Goal: Task Accomplishment & Management: Manage account settings

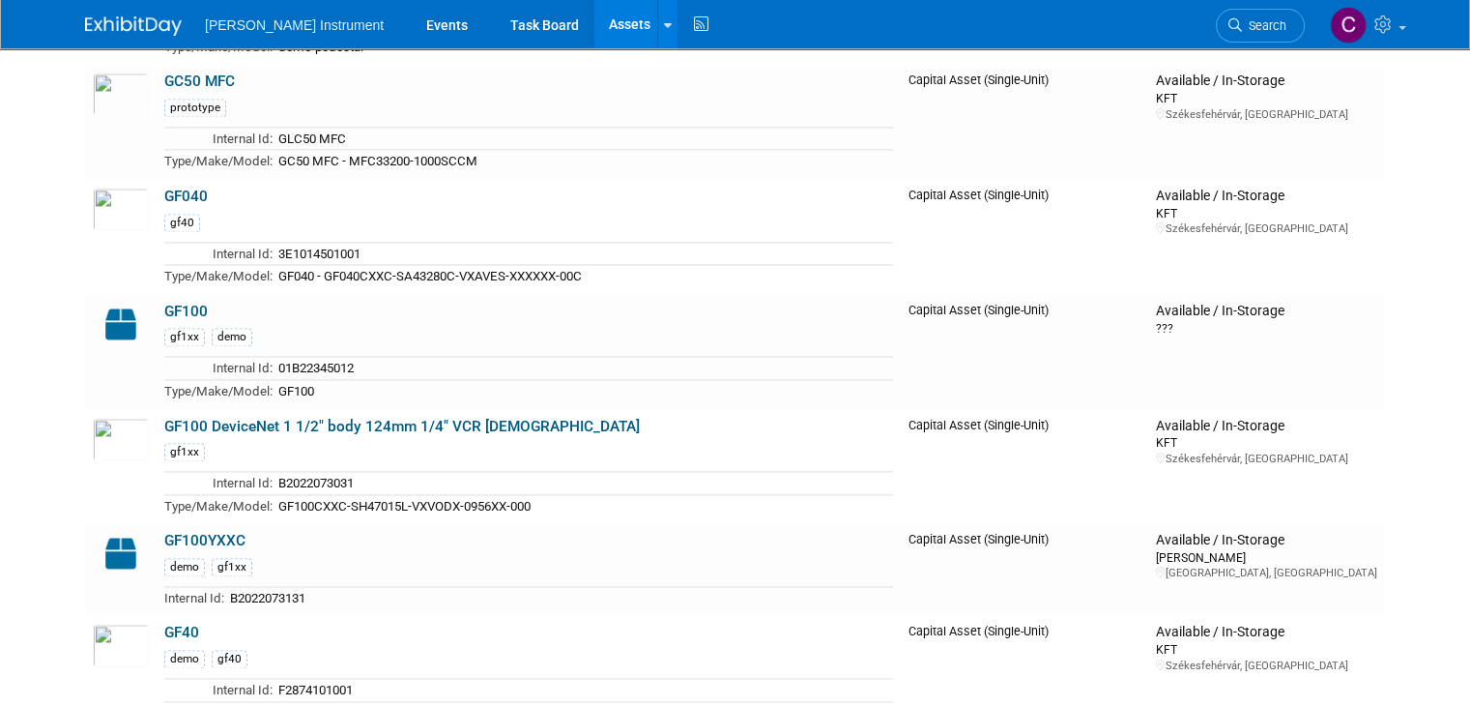
scroll to position [2707, 0]
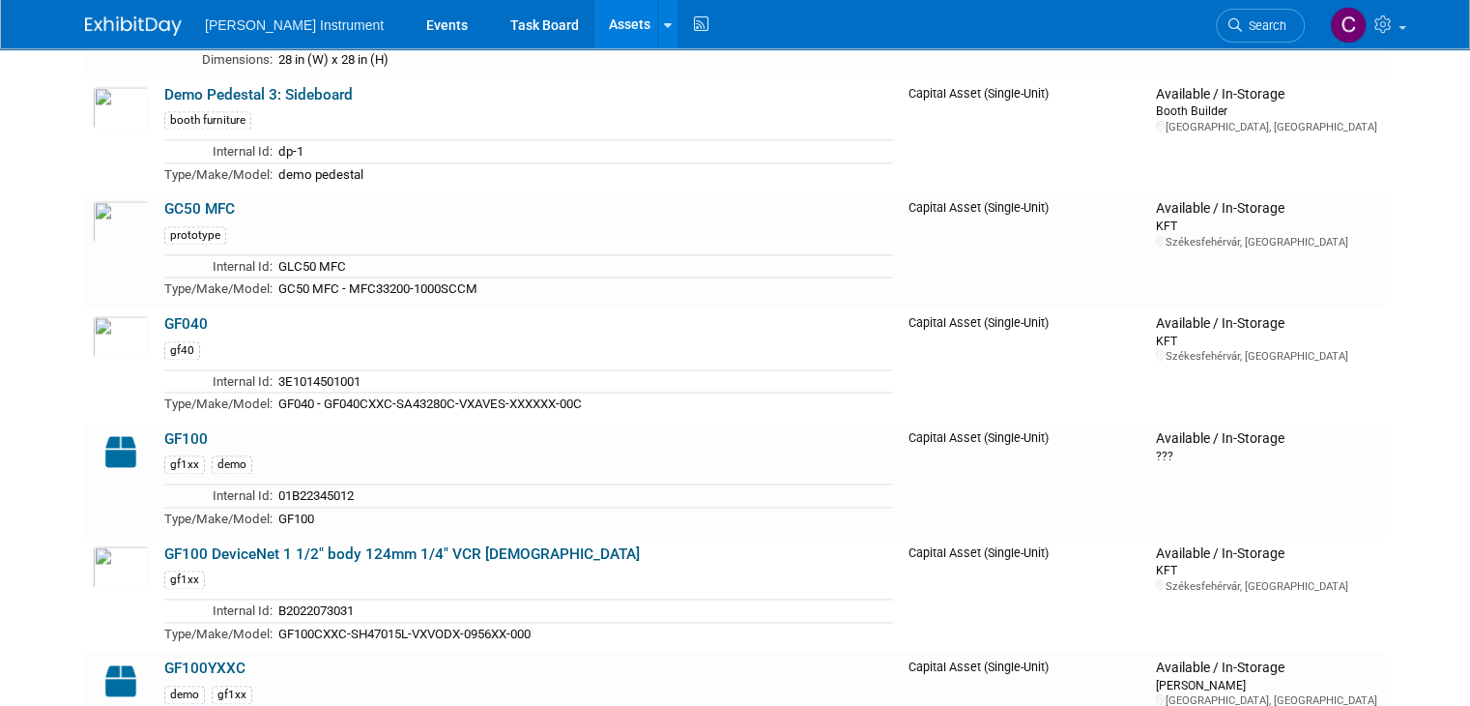
click at [13, 46] on div "Brooks Instrument Events Task Board Assets New Asset Search Assets Bulk Upload …" at bounding box center [735, 24] width 1470 height 49
click at [539, 223] on div "prototype" at bounding box center [528, 233] width 729 height 21
click at [202, 200] on link "GC50 MFC" at bounding box center [199, 208] width 71 height 17
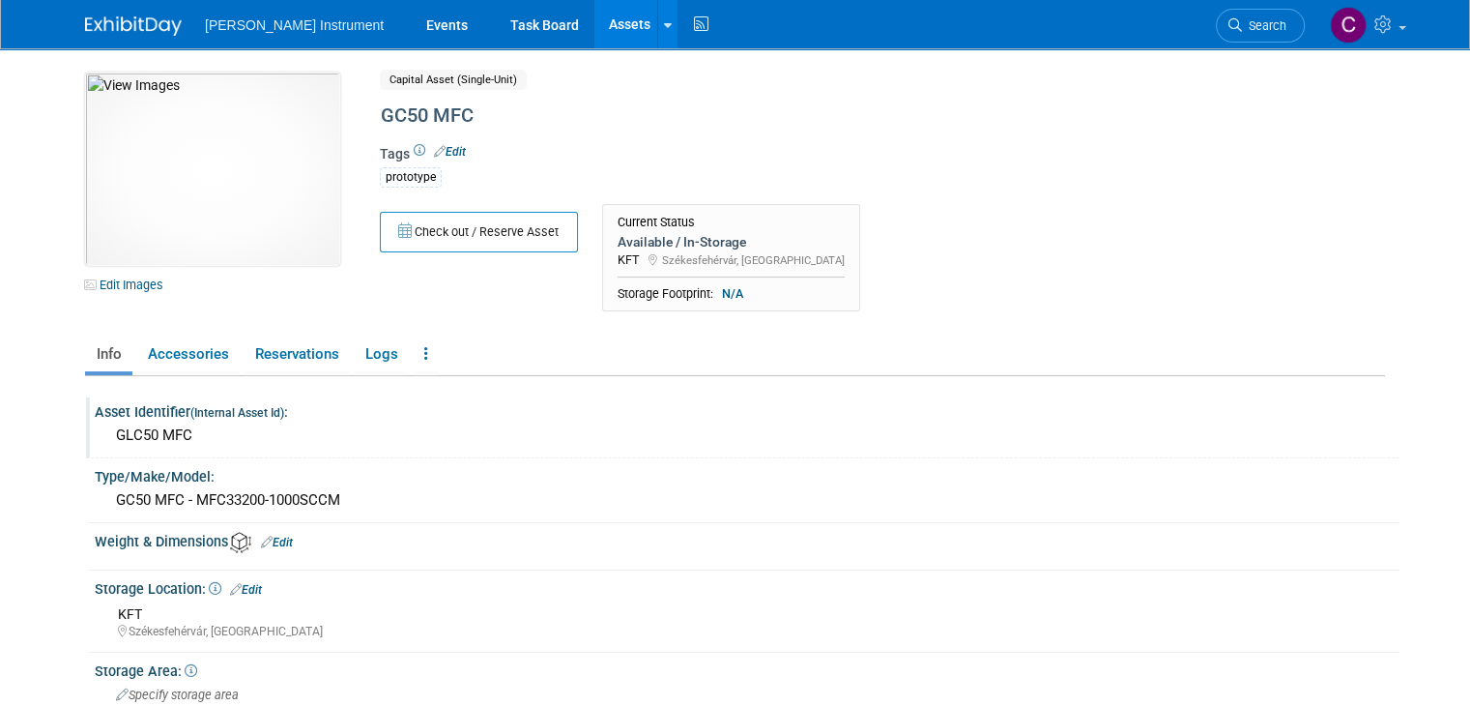
click at [179, 440] on div "GLC50 MFC" at bounding box center [747, 436] width 1276 height 30
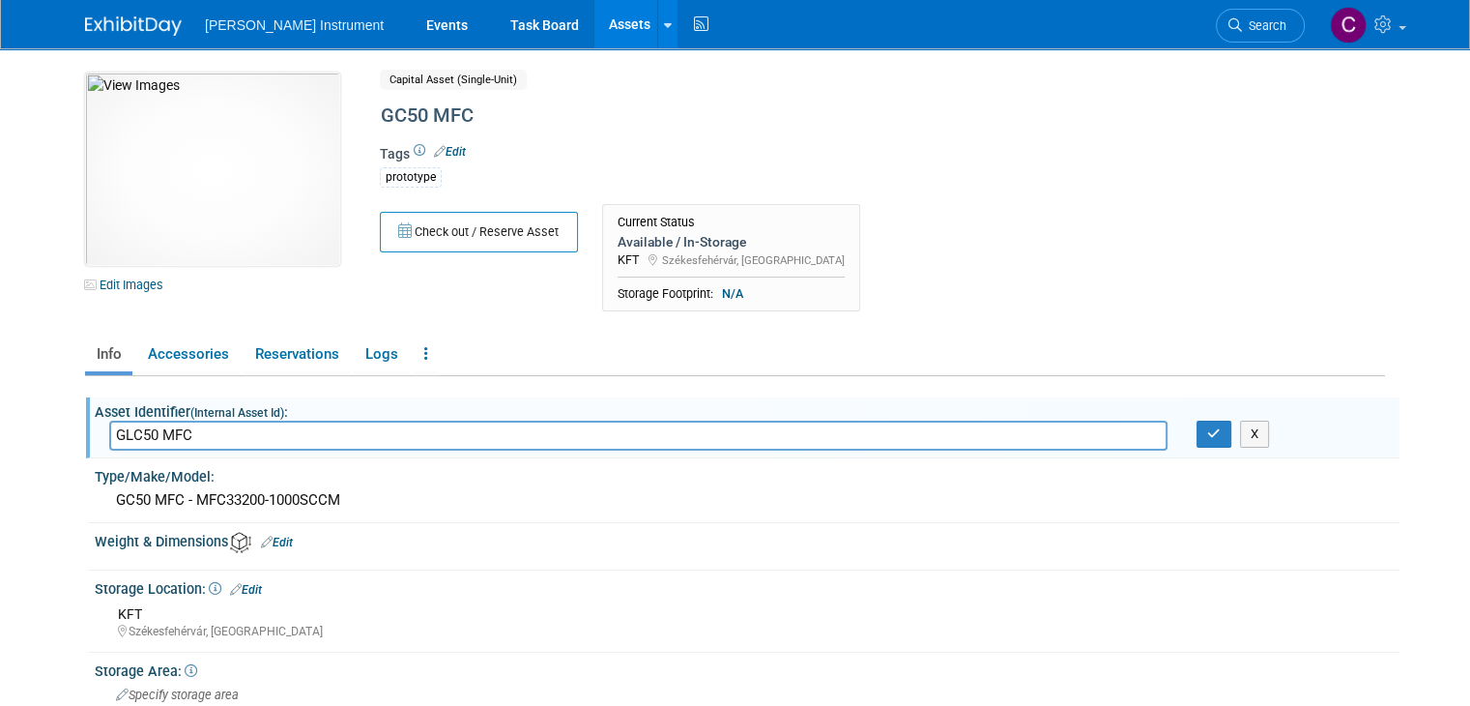
click at [109, 430] on input "GLC50 MFC" at bounding box center [638, 436] width 1059 height 30
type input "GC50 MFC"
click at [1226, 443] on button "button" at bounding box center [1214, 434] width 35 height 27
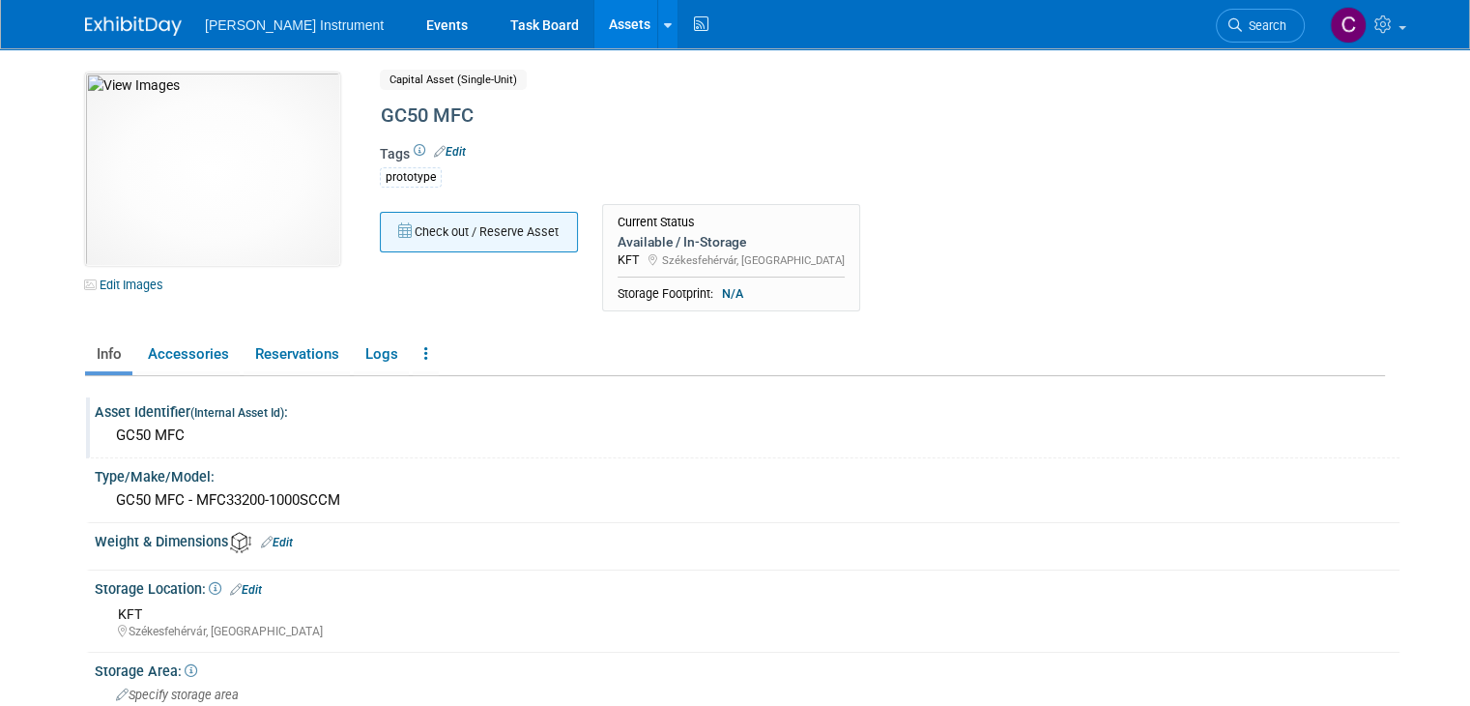
click at [520, 238] on button "Check out / Reserve Asset" at bounding box center [479, 232] width 198 height 41
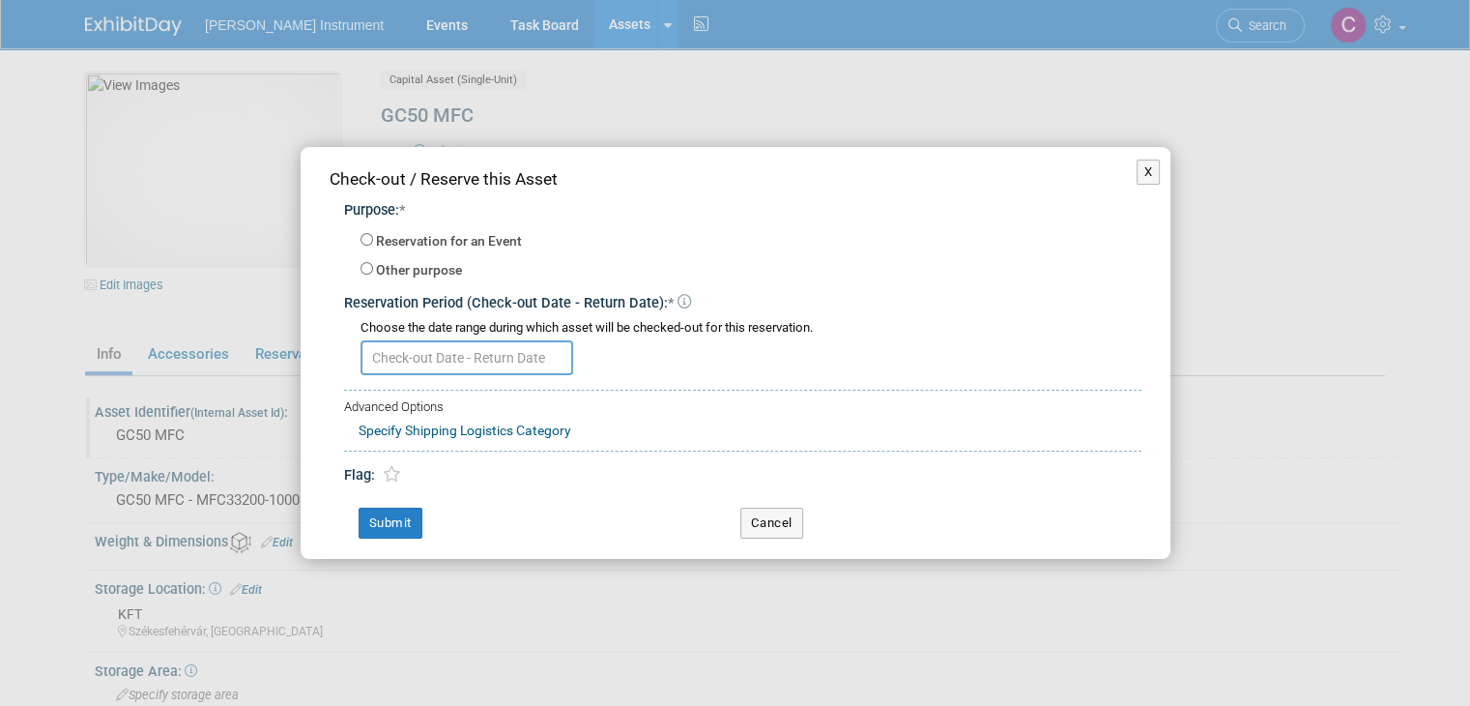
click at [499, 247] on label "Reservation for an Event" at bounding box center [449, 241] width 146 height 19
click at [373, 246] on input "Reservation for an Event" at bounding box center [367, 239] width 13 height 13
radio input "true"
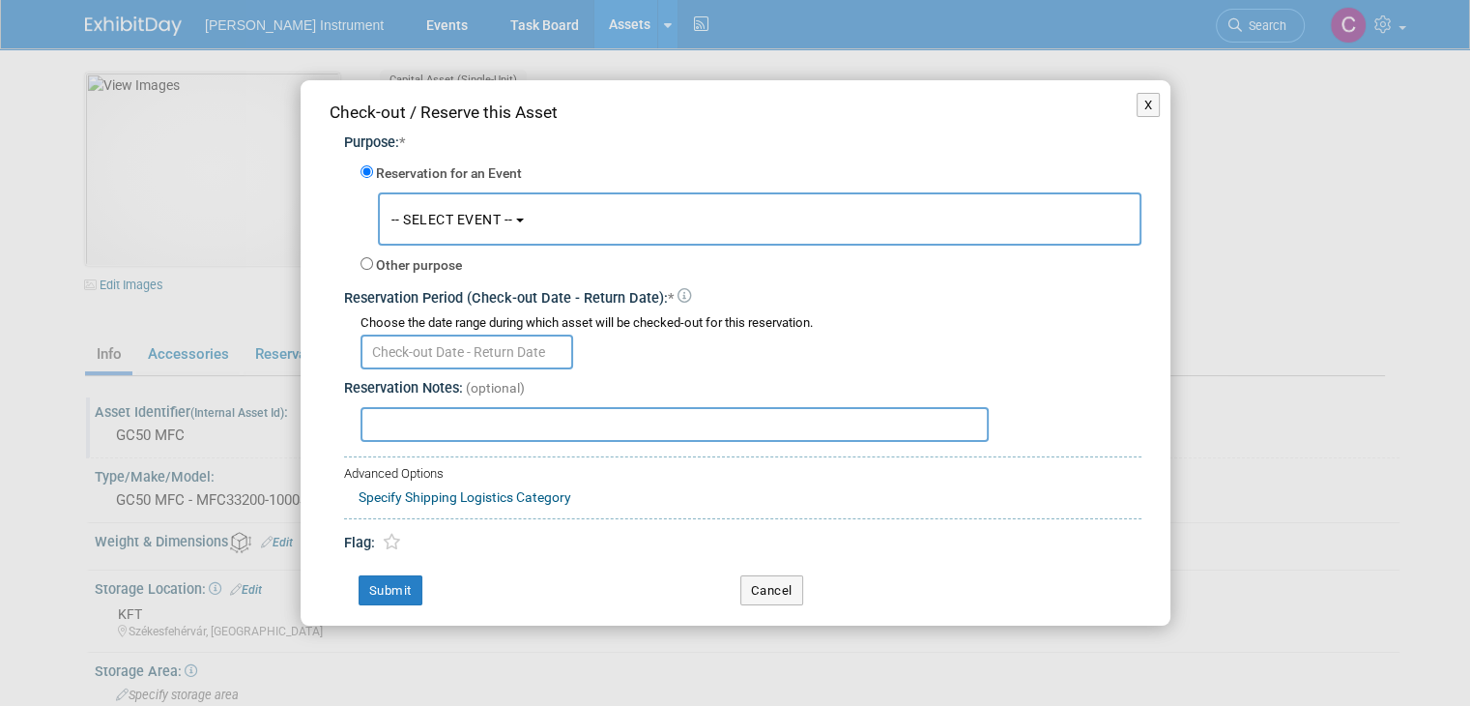
click at [499, 224] on span "-- SELECT EVENT --" at bounding box center [453, 219] width 122 height 15
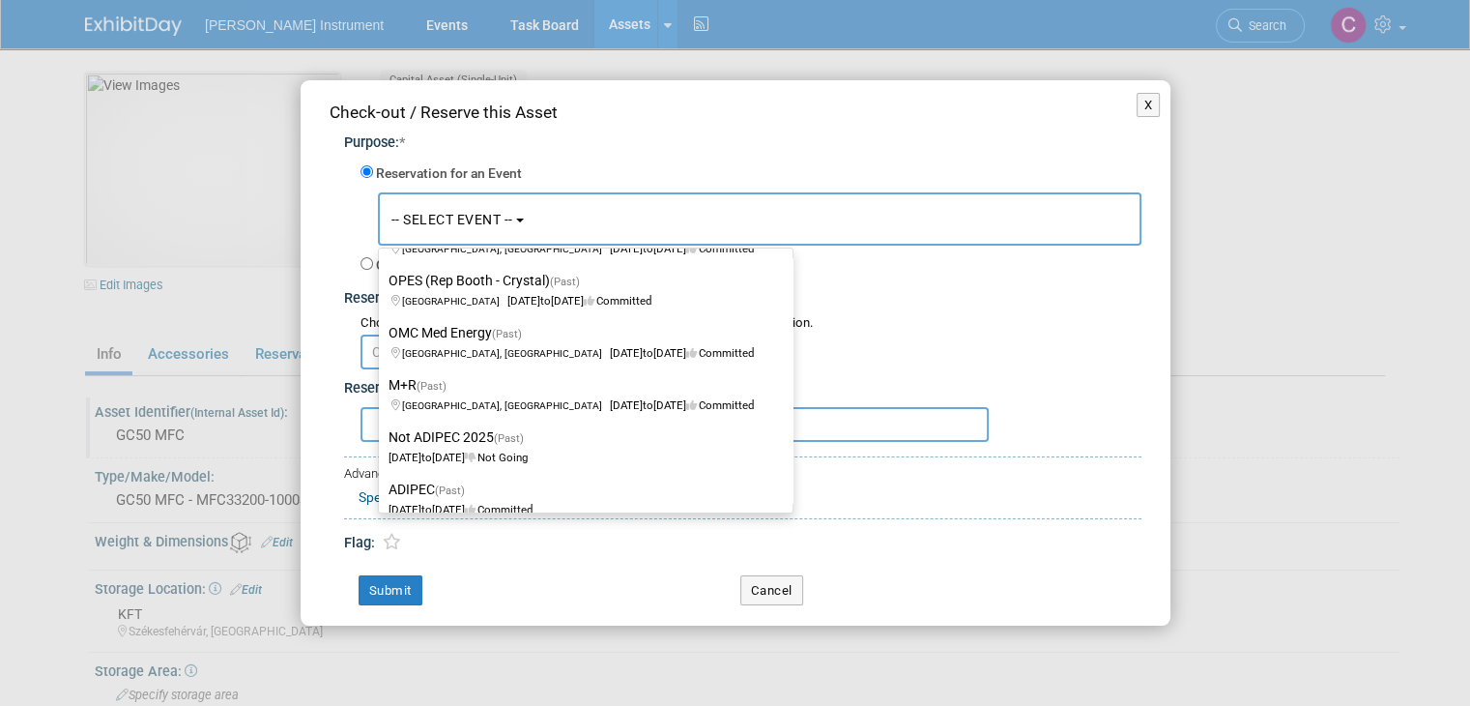
scroll to position [499, 0]
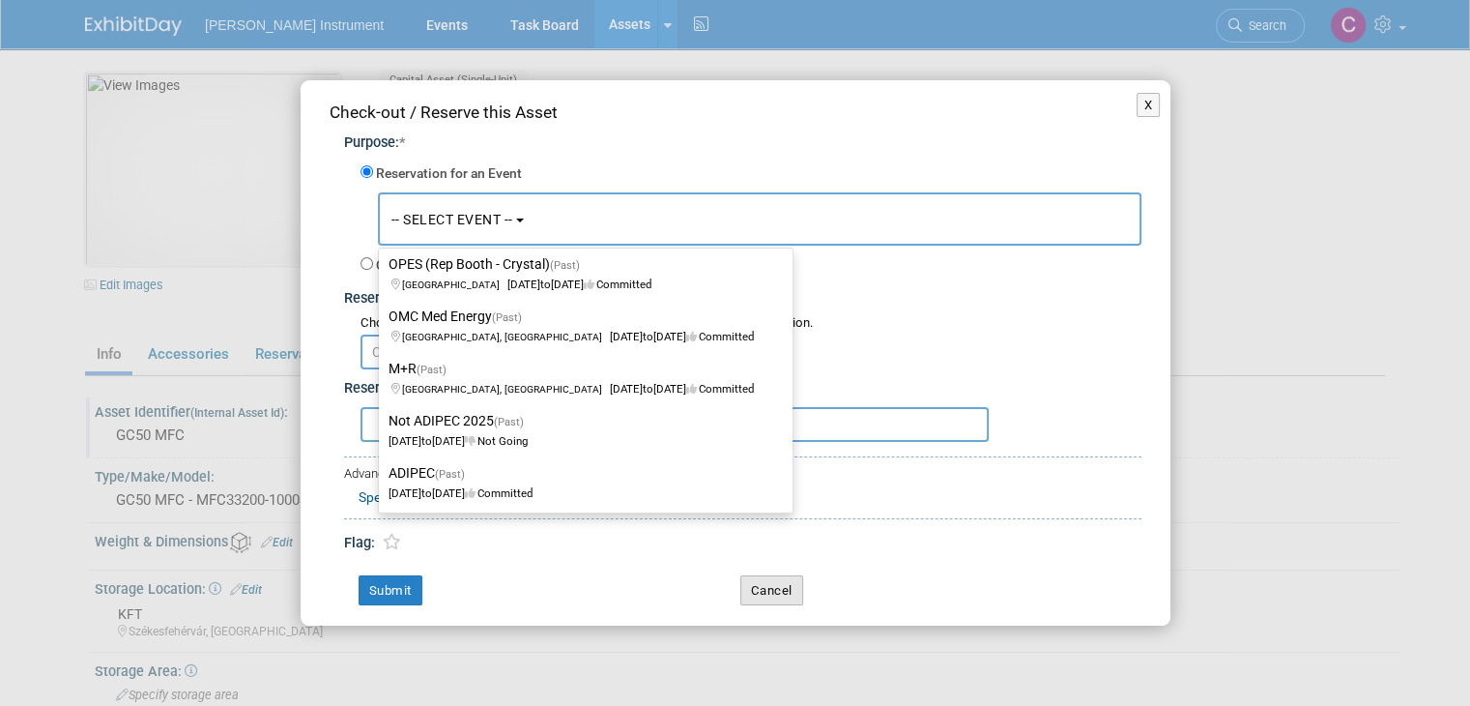
click at [764, 597] on button "Cancel" at bounding box center [772, 590] width 63 height 31
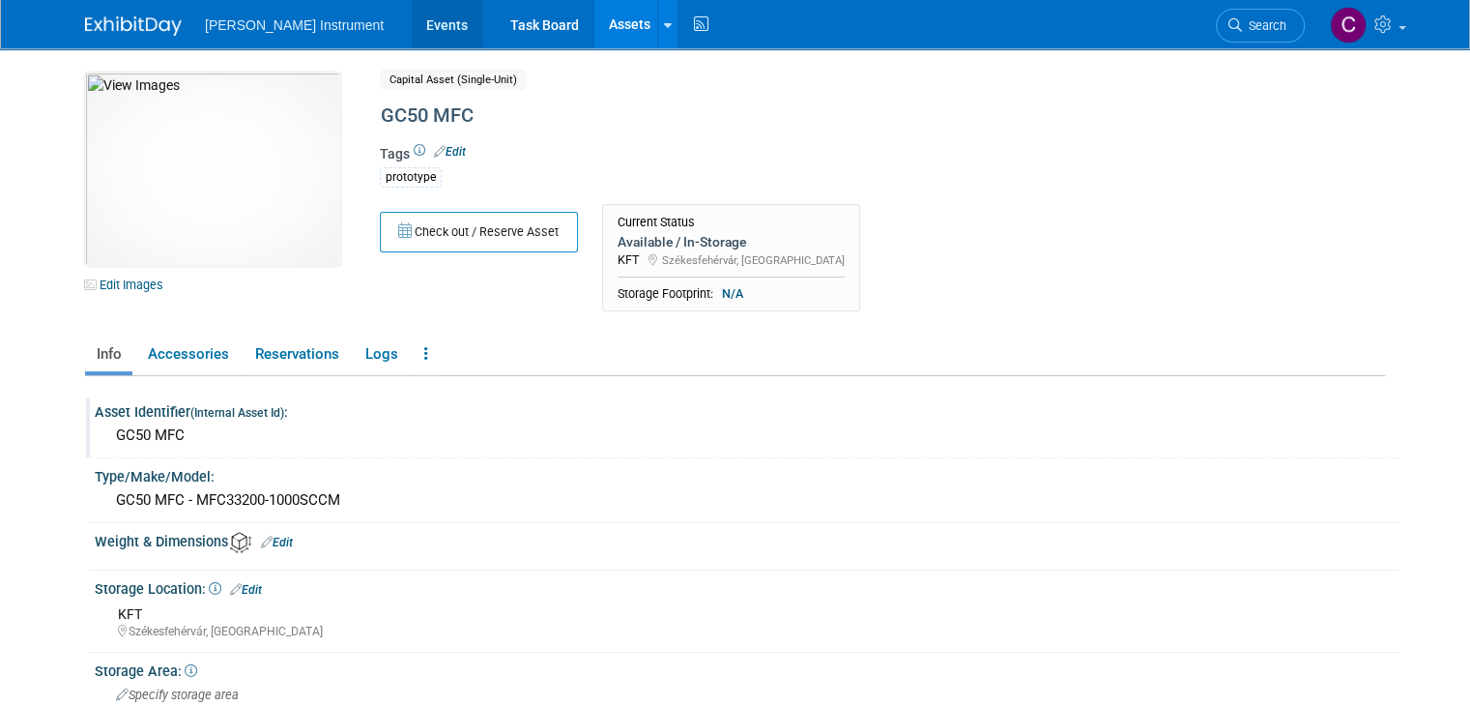
click at [412, 23] on link "Events" at bounding box center [447, 24] width 71 height 48
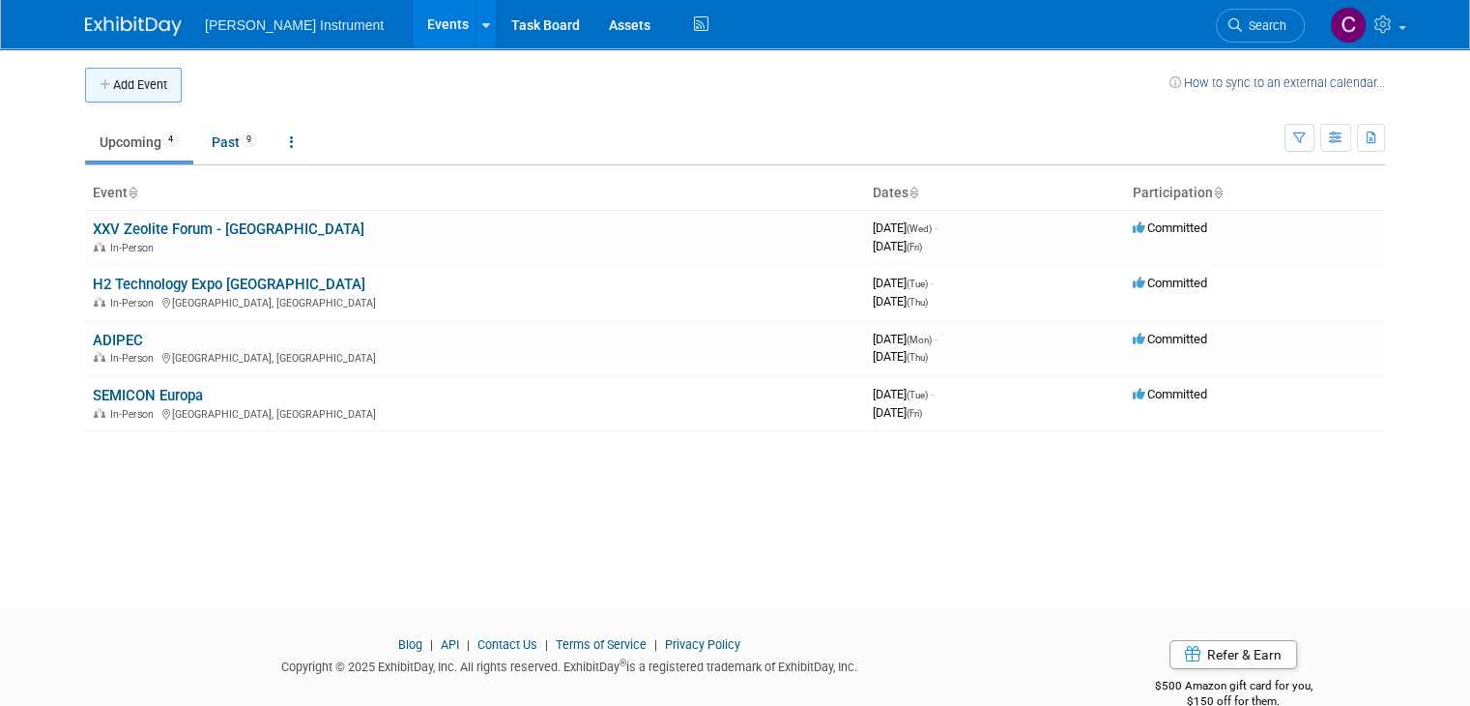
click at [154, 93] on button "Add Event" at bounding box center [133, 85] width 97 height 35
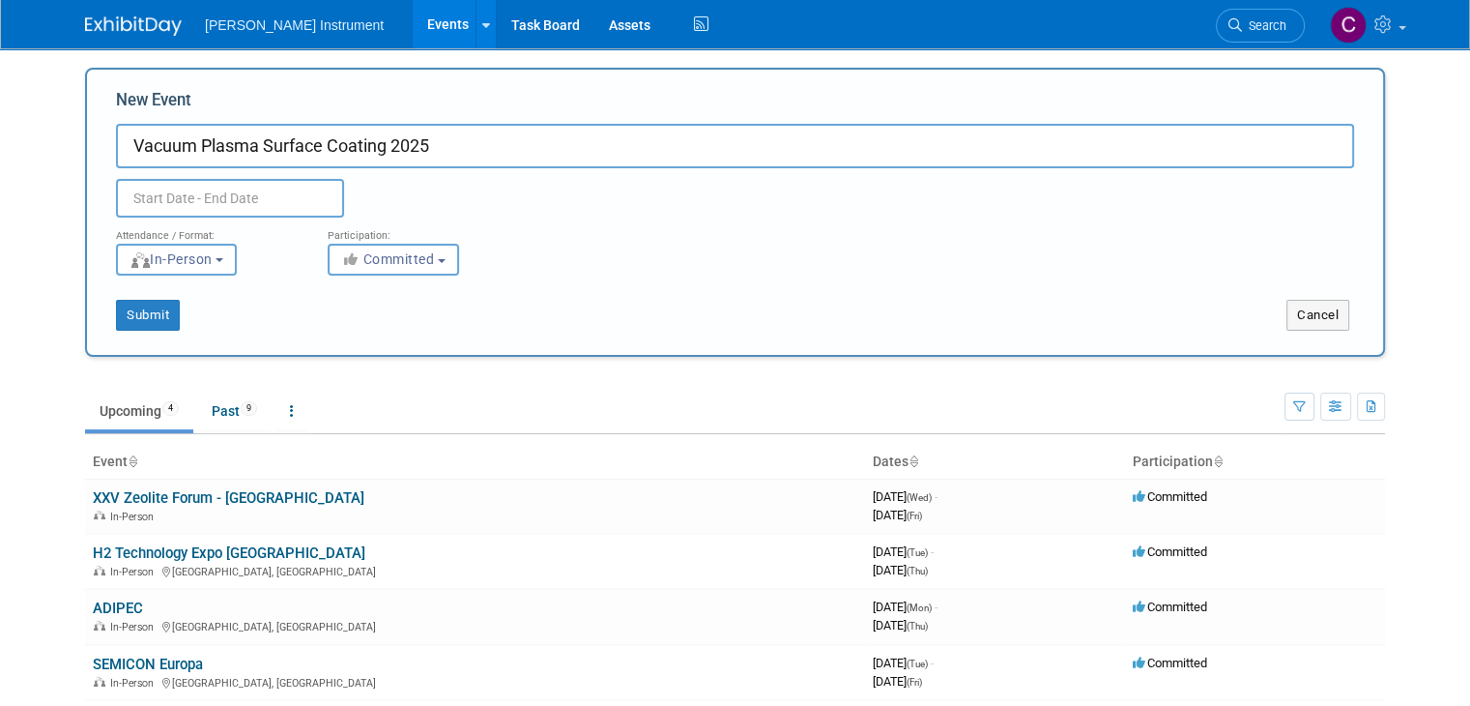
type input "Vacuum Plasma Surface Coating 2025"
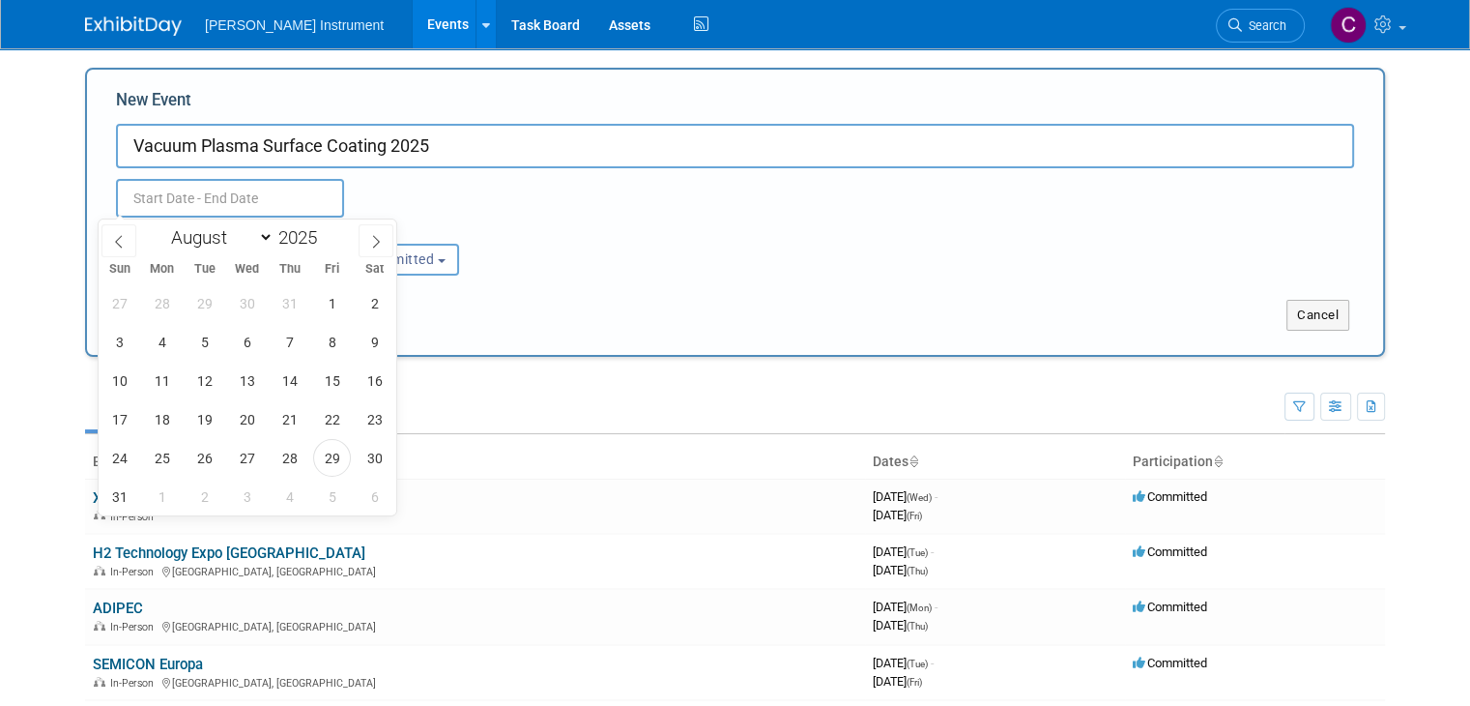
click at [189, 205] on input "text" at bounding box center [230, 198] width 228 height 39
click at [268, 245] on select "January February March April May June July August September October November De…" at bounding box center [217, 237] width 111 height 24
click at [372, 243] on icon at bounding box center [376, 242] width 14 height 14
select select "9"
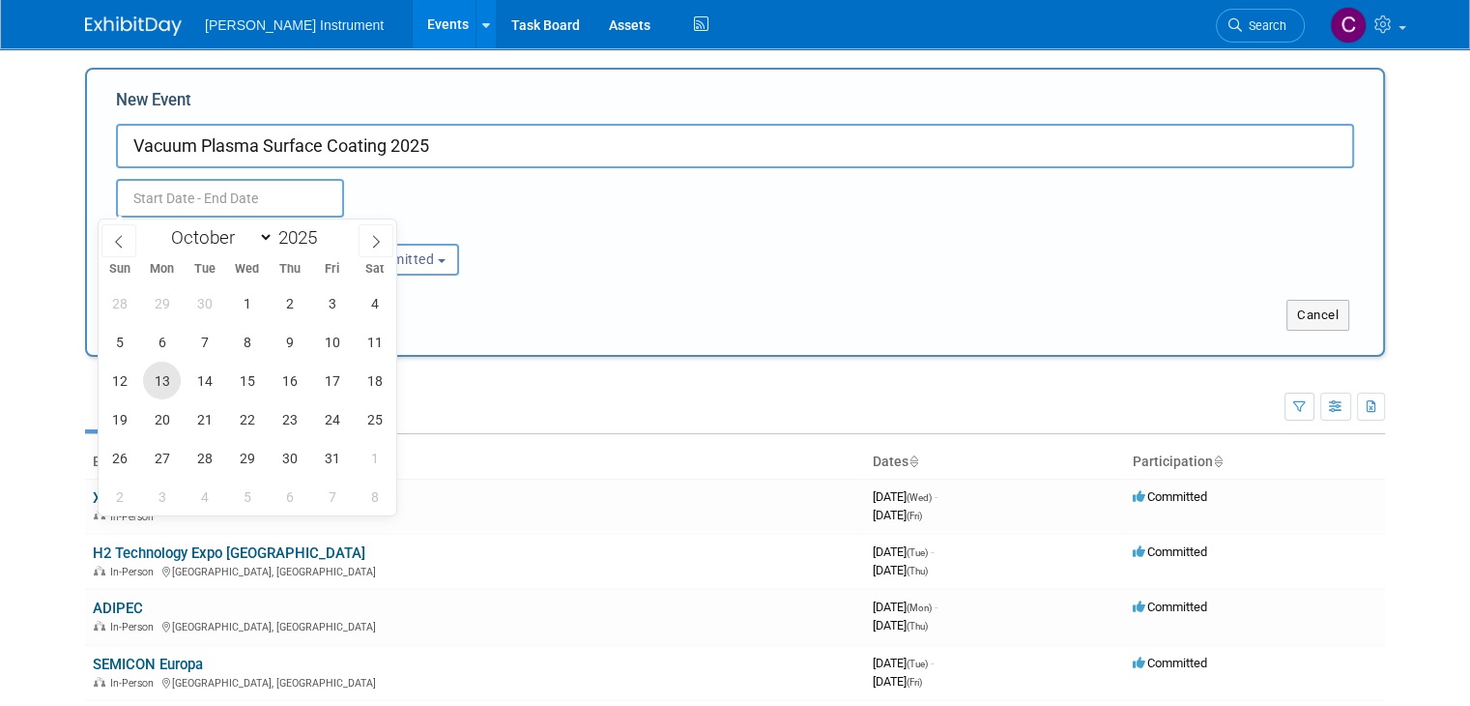
click at [150, 387] on span "13" at bounding box center [162, 381] width 38 height 38
click at [281, 376] on span "16" at bounding box center [290, 381] width 38 height 38
type input "[DATE] to [DATE]"
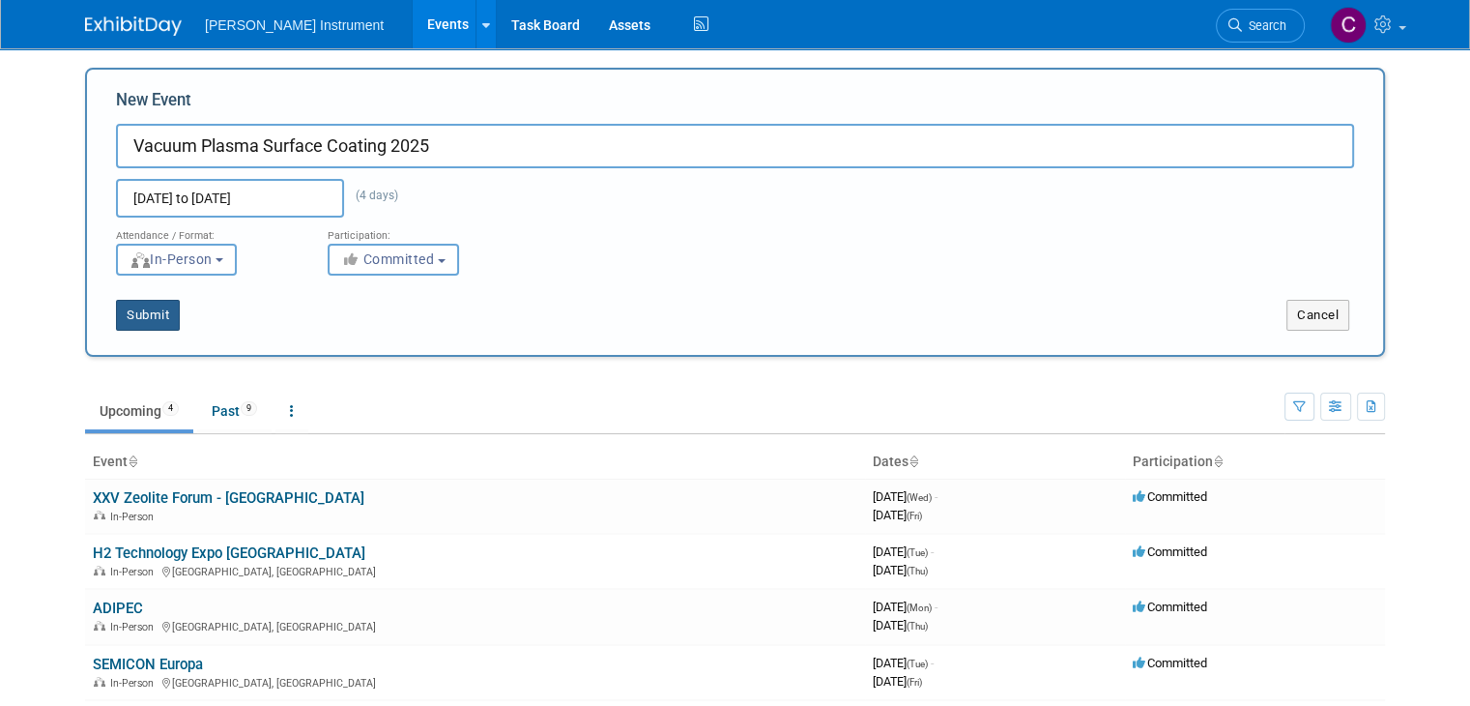
click at [149, 329] on button "Submit" at bounding box center [148, 315] width 64 height 31
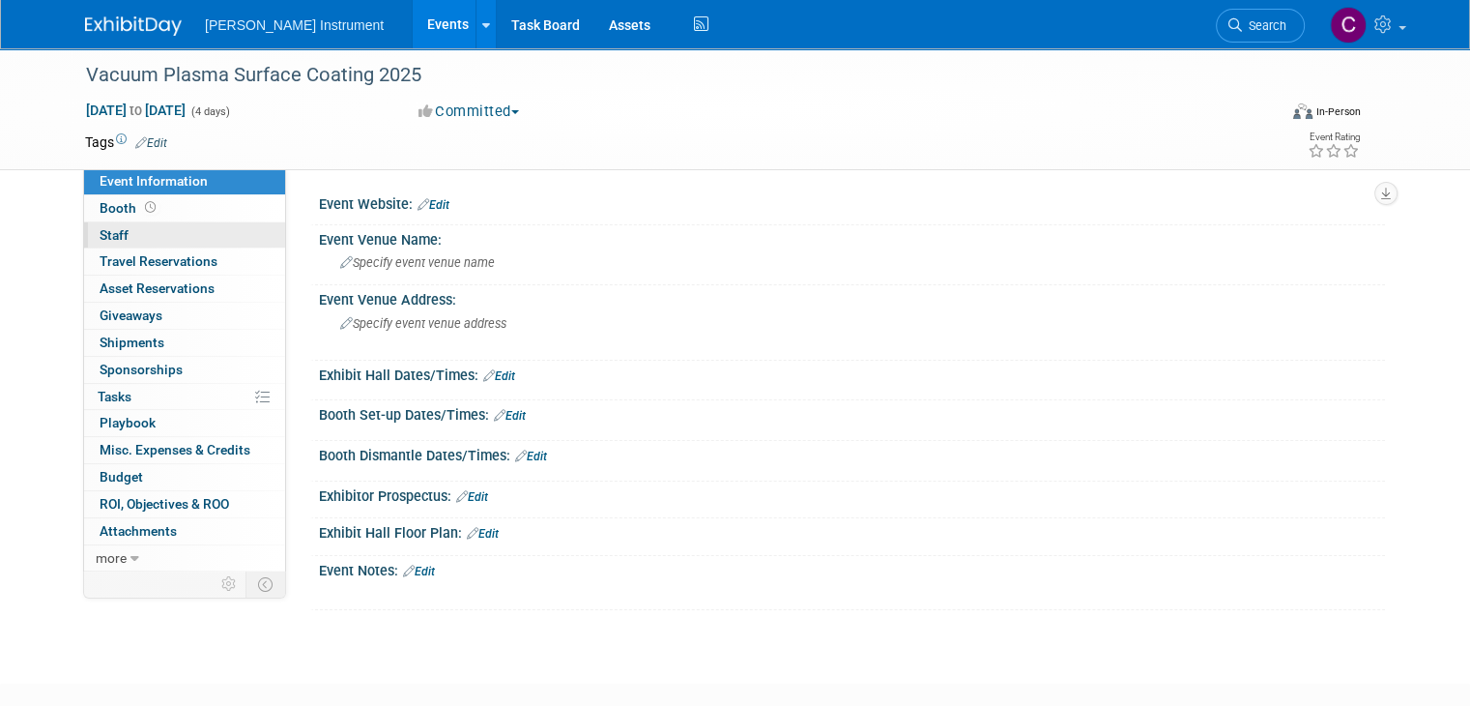
click at [151, 233] on link "0 Staff 0" at bounding box center [184, 235] width 201 height 26
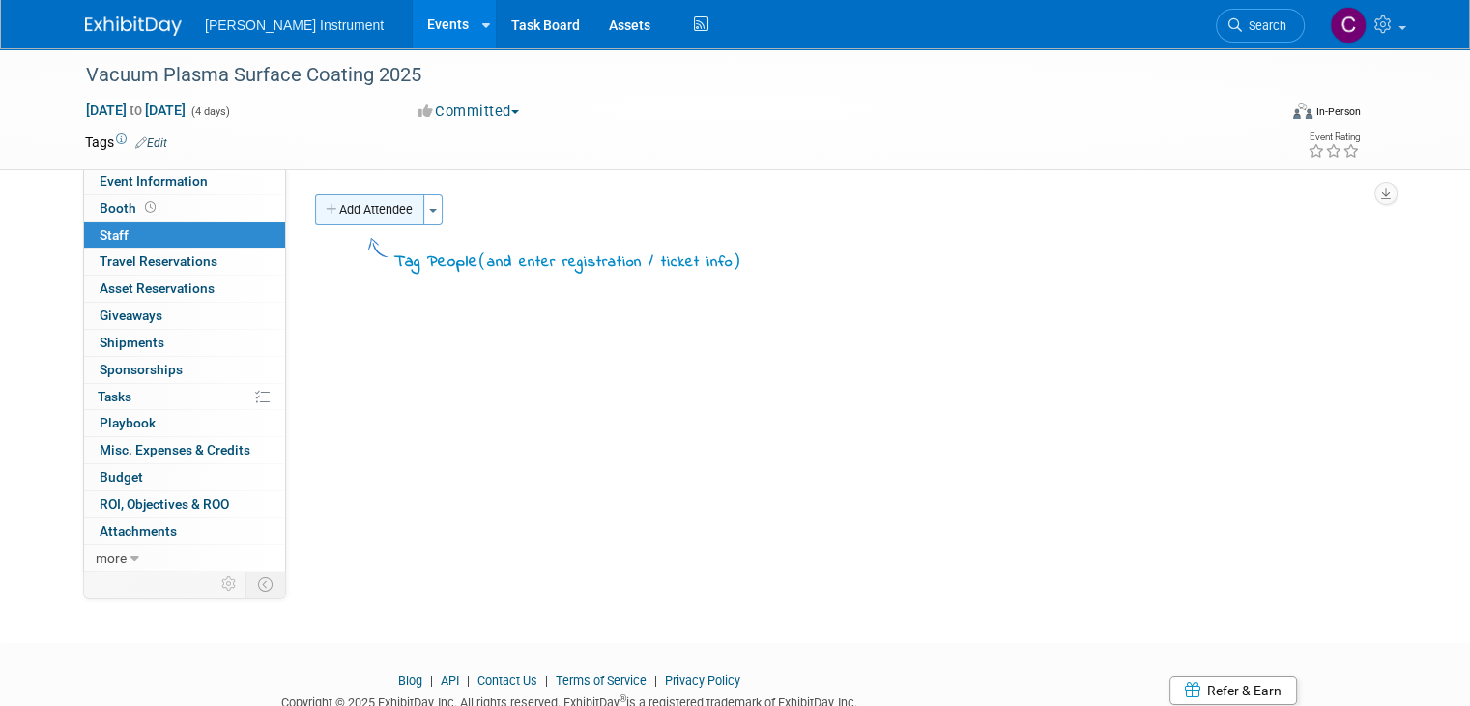
click at [402, 210] on button "Add Attendee" at bounding box center [369, 209] width 109 height 31
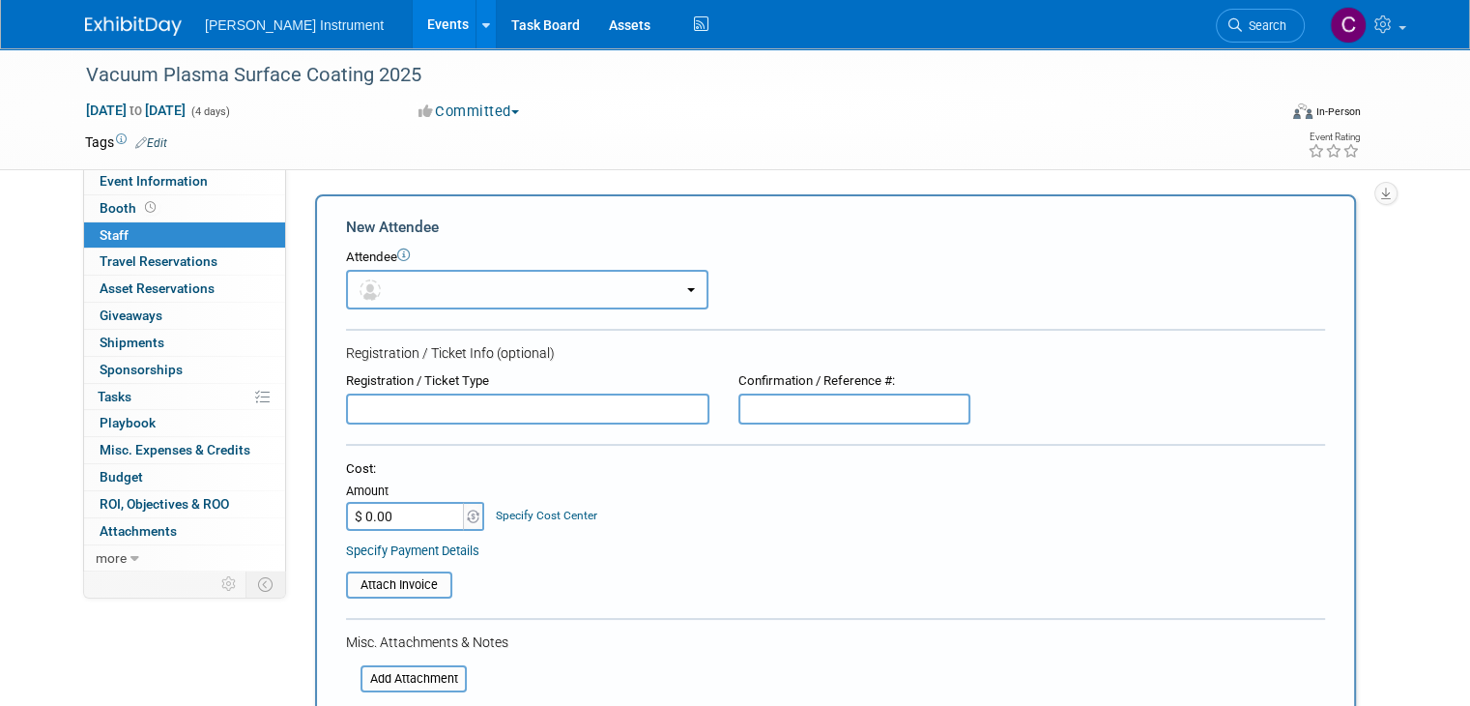
click at [667, 285] on button "button" at bounding box center [527, 290] width 363 height 40
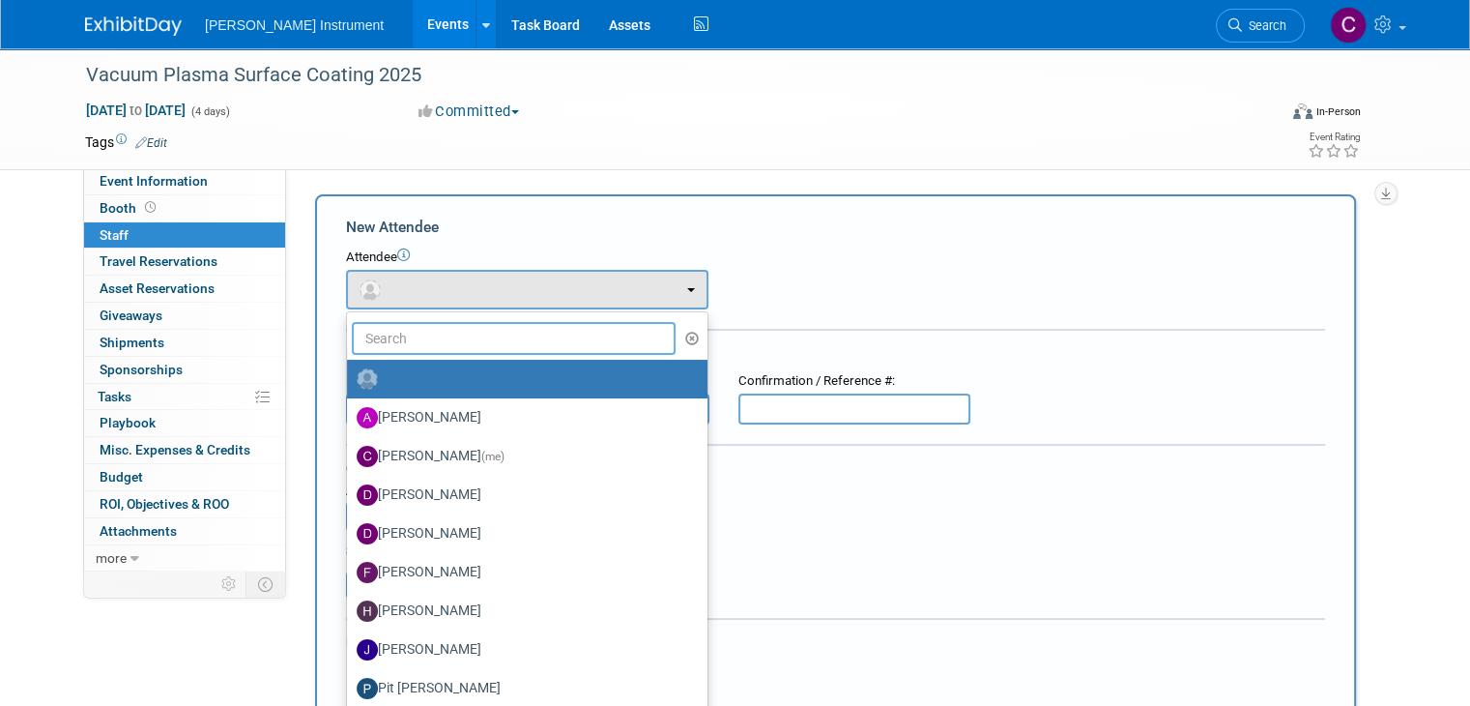
click at [544, 337] on input "text" at bounding box center [514, 338] width 324 height 33
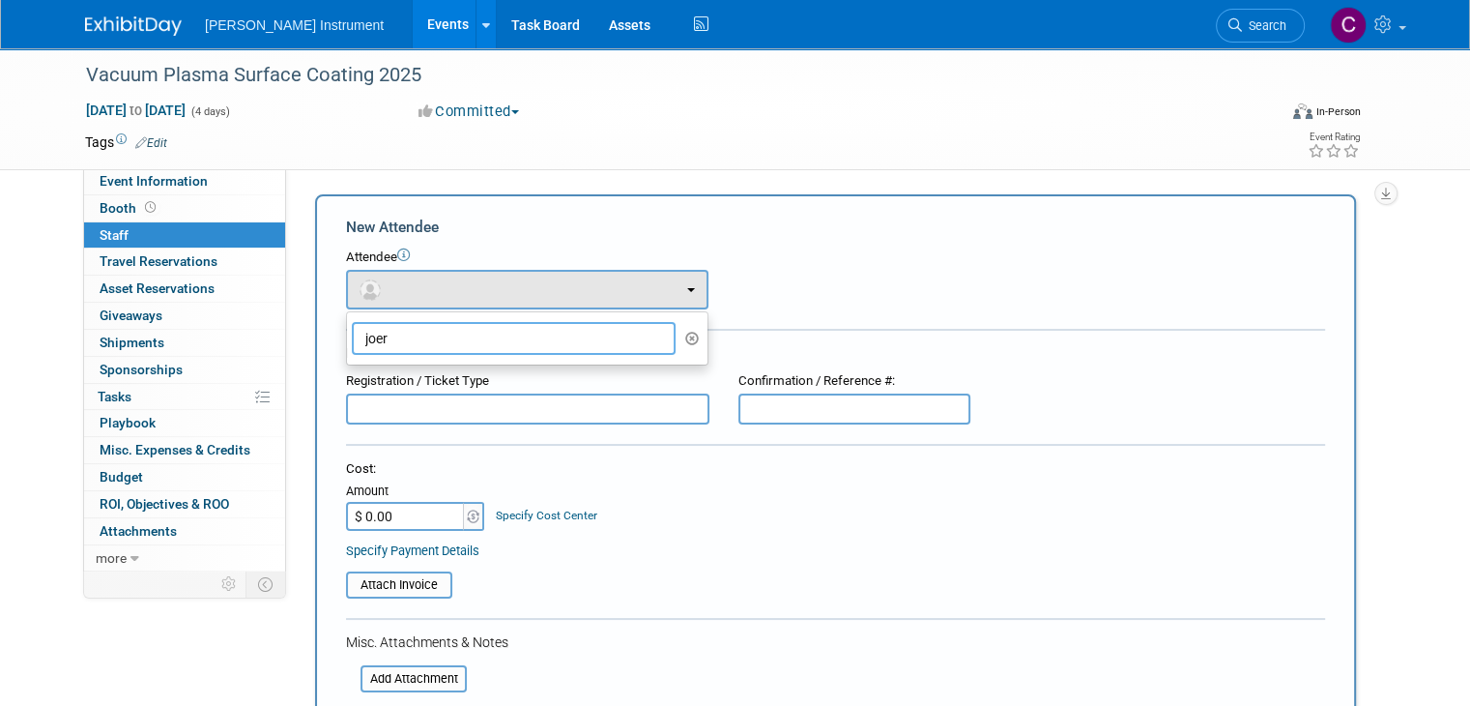
type input "joerg"
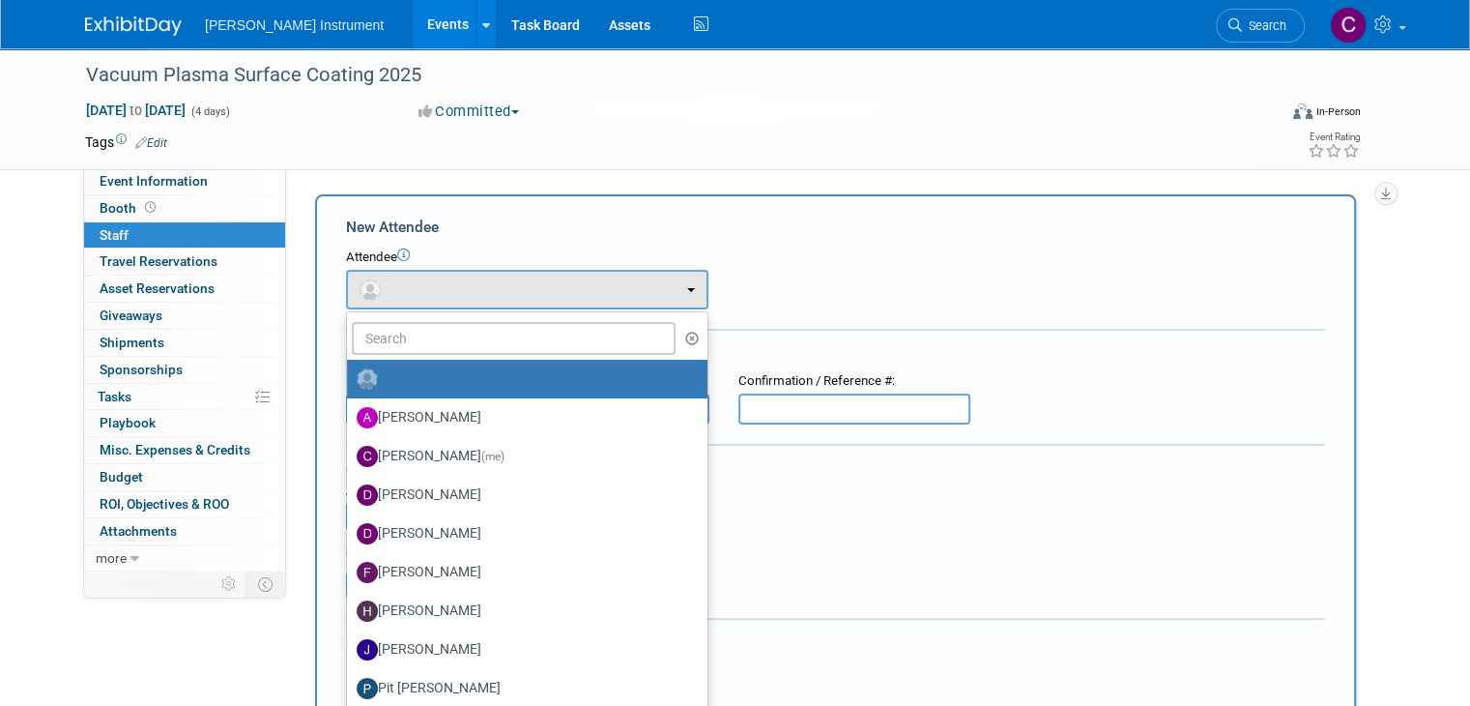
click at [620, 142] on td at bounding box center [655, 141] width 976 height 19
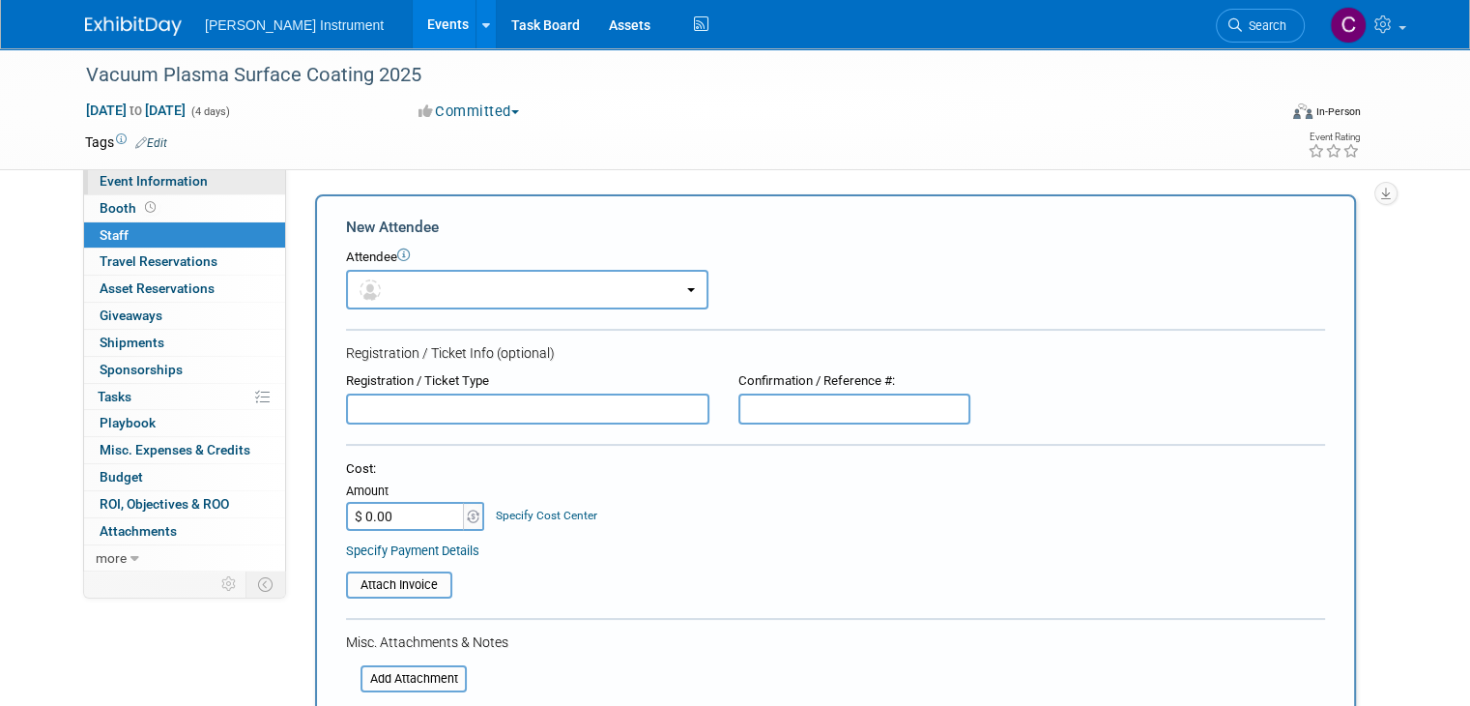
click at [104, 189] on span "Event Information" at bounding box center [154, 180] width 108 height 15
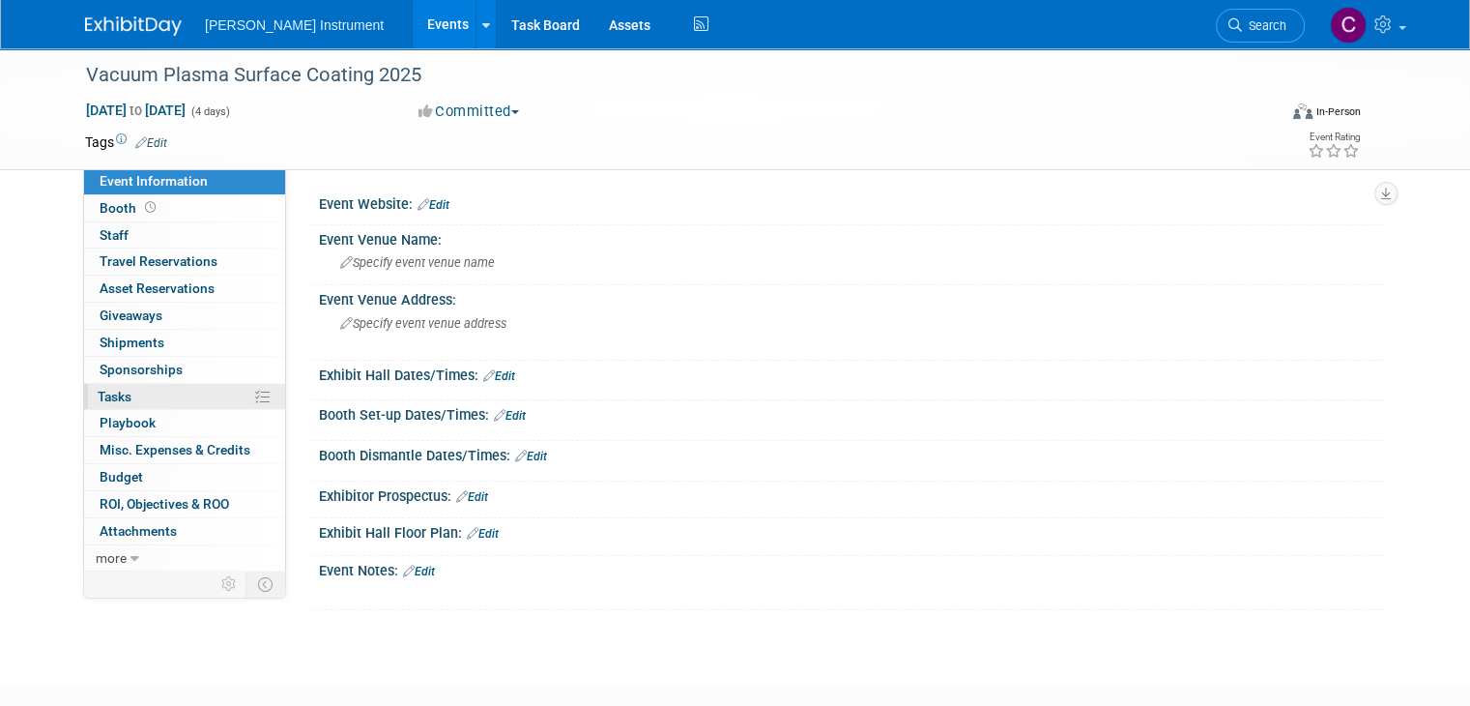
click at [201, 392] on link "0% Tasks 0%" at bounding box center [184, 397] width 201 height 26
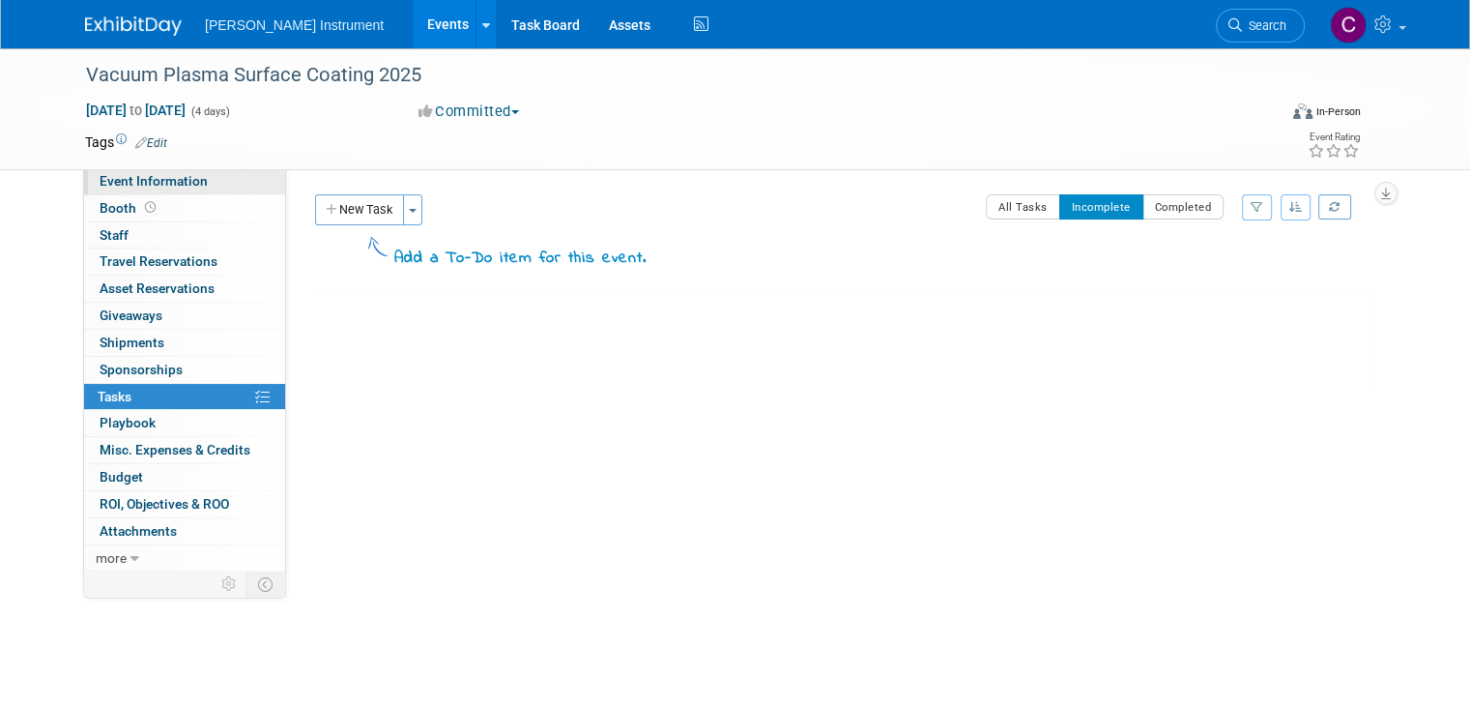
click at [154, 181] on span "Event Information" at bounding box center [154, 180] width 108 height 15
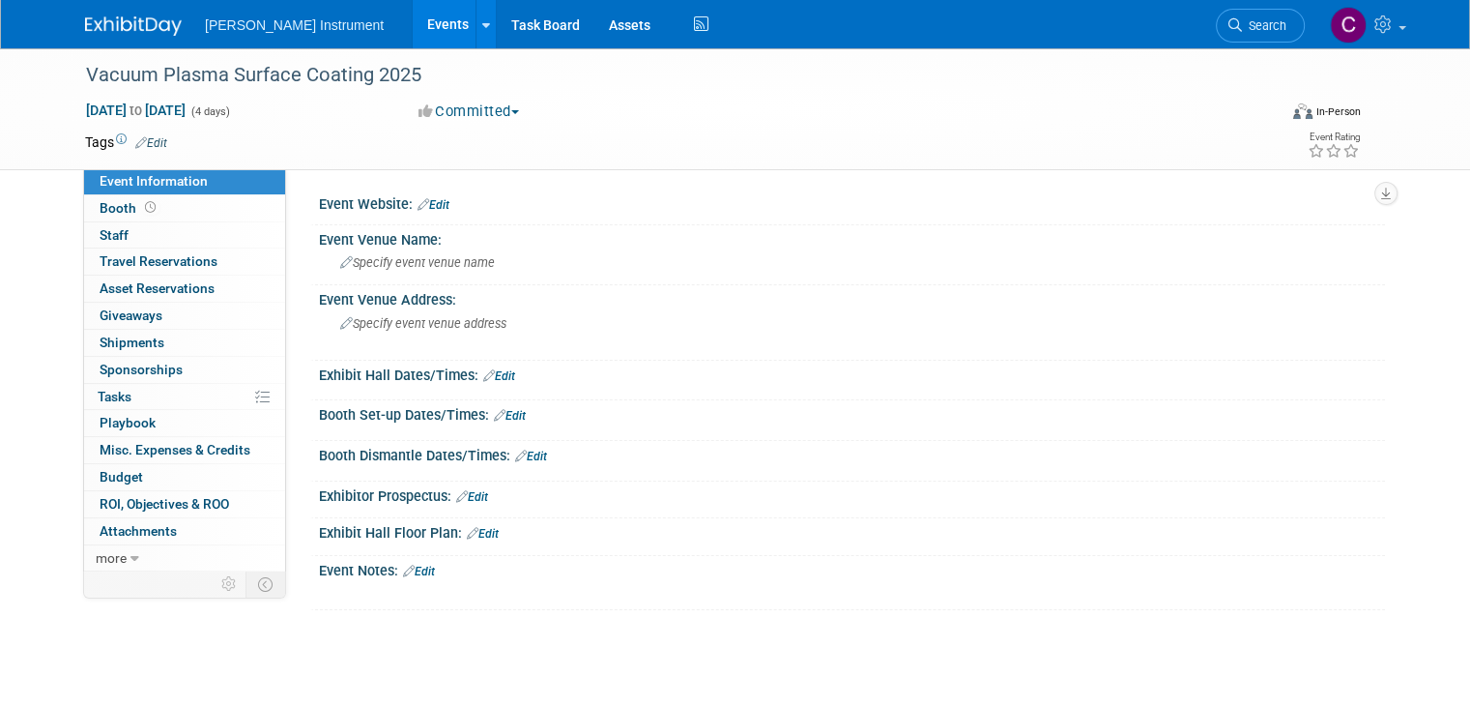
click at [398, 565] on span "Edit" at bounding box center [416, 572] width 37 height 14
click at [403, 571] on icon at bounding box center [409, 571] width 12 height 13
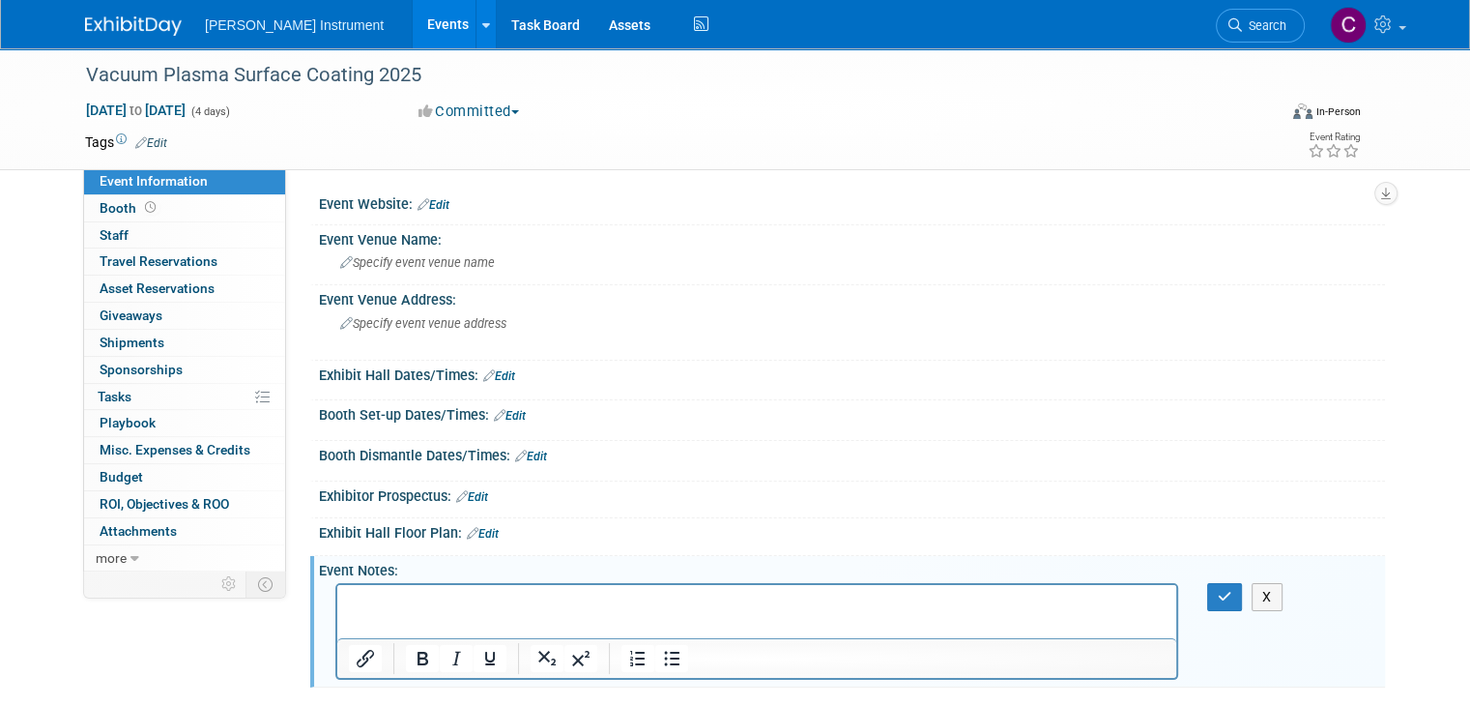
scroll to position [17, 0]
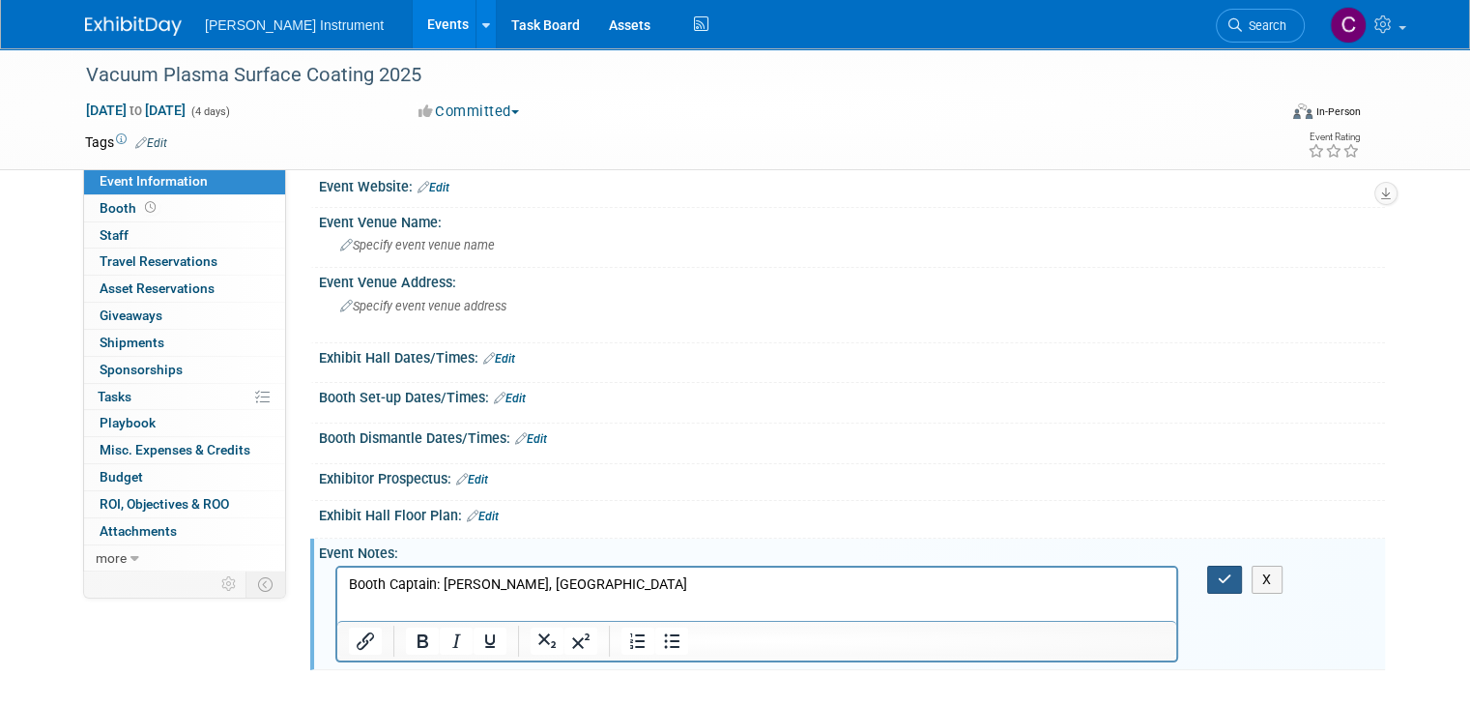
click at [1243, 578] on button "button" at bounding box center [1226, 580] width 36 height 28
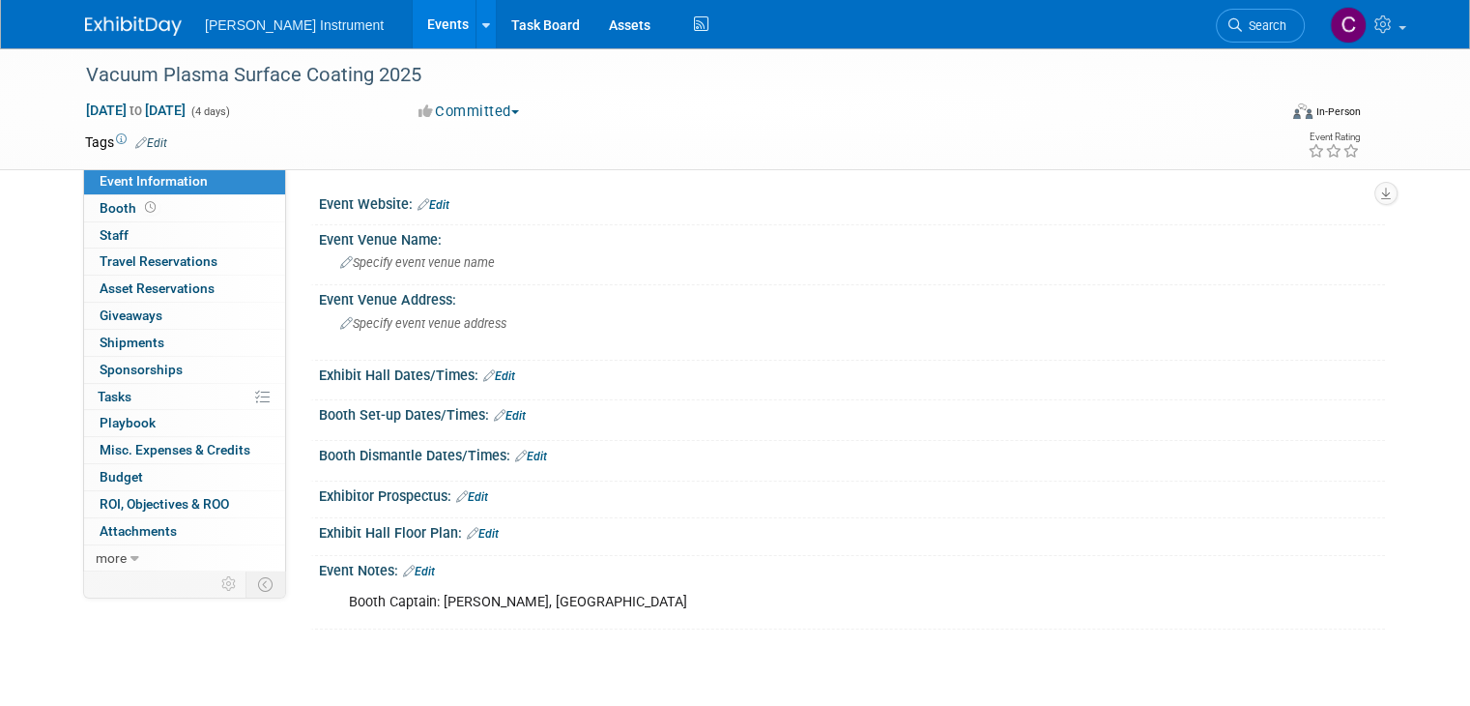
scroll to position [0, 0]
click at [595, 18] on link "Assets" at bounding box center [630, 24] width 71 height 48
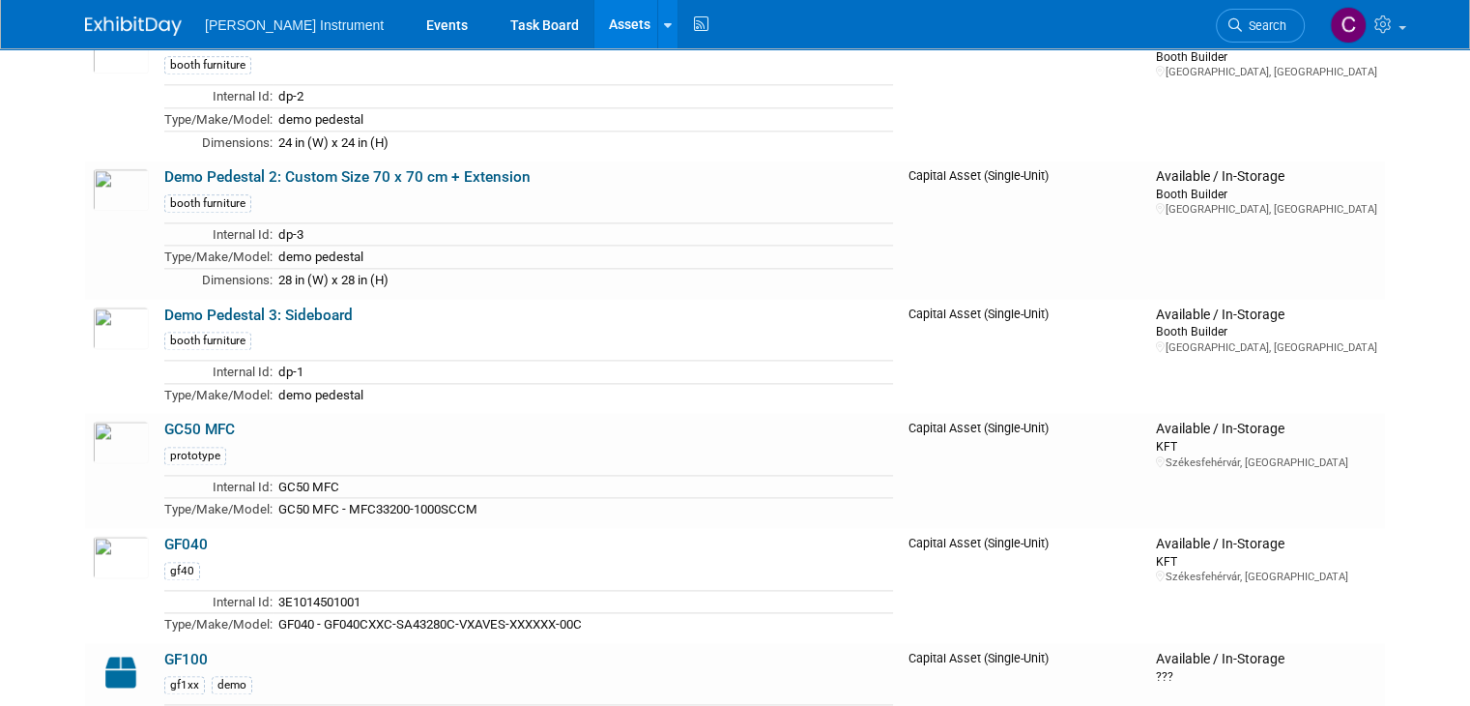
scroll to position [2514, 0]
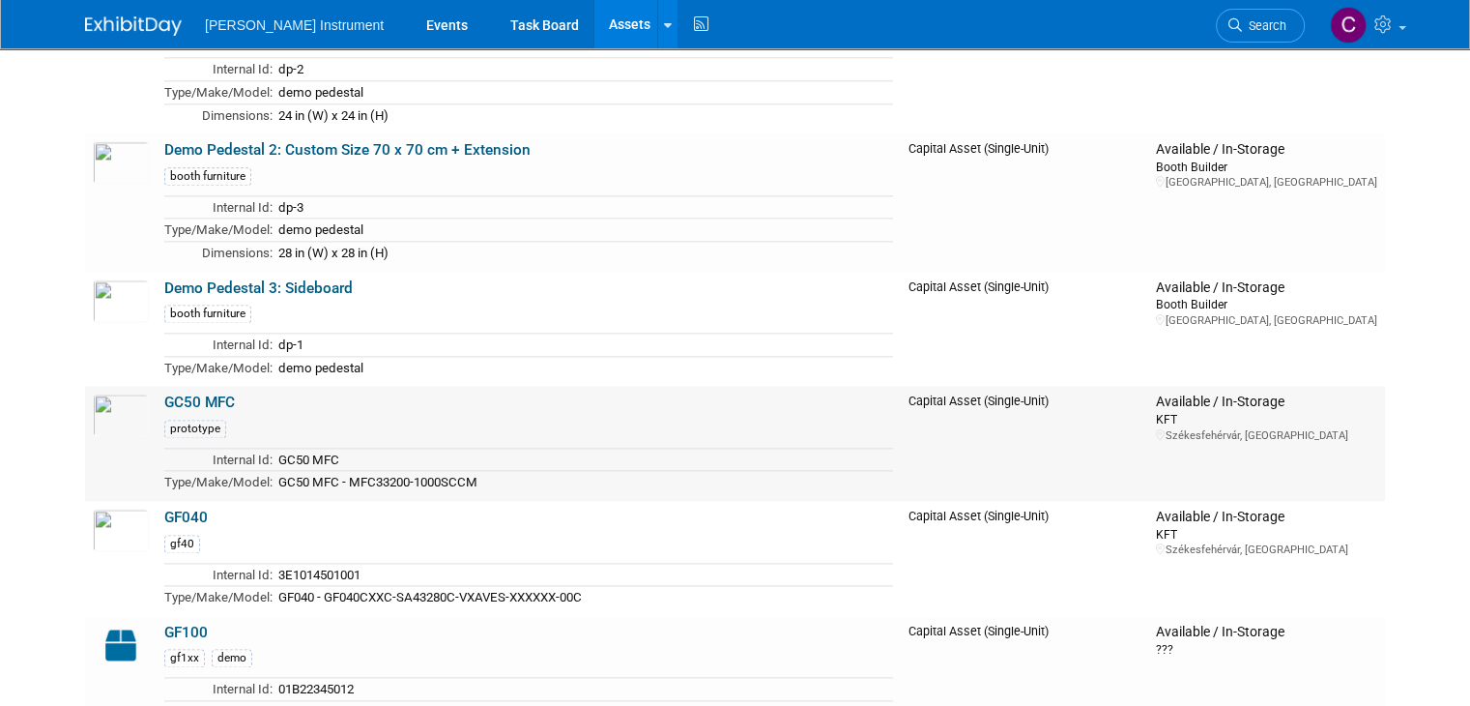
click at [176, 393] on link "GC50 MFC" at bounding box center [199, 401] width 71 height 17
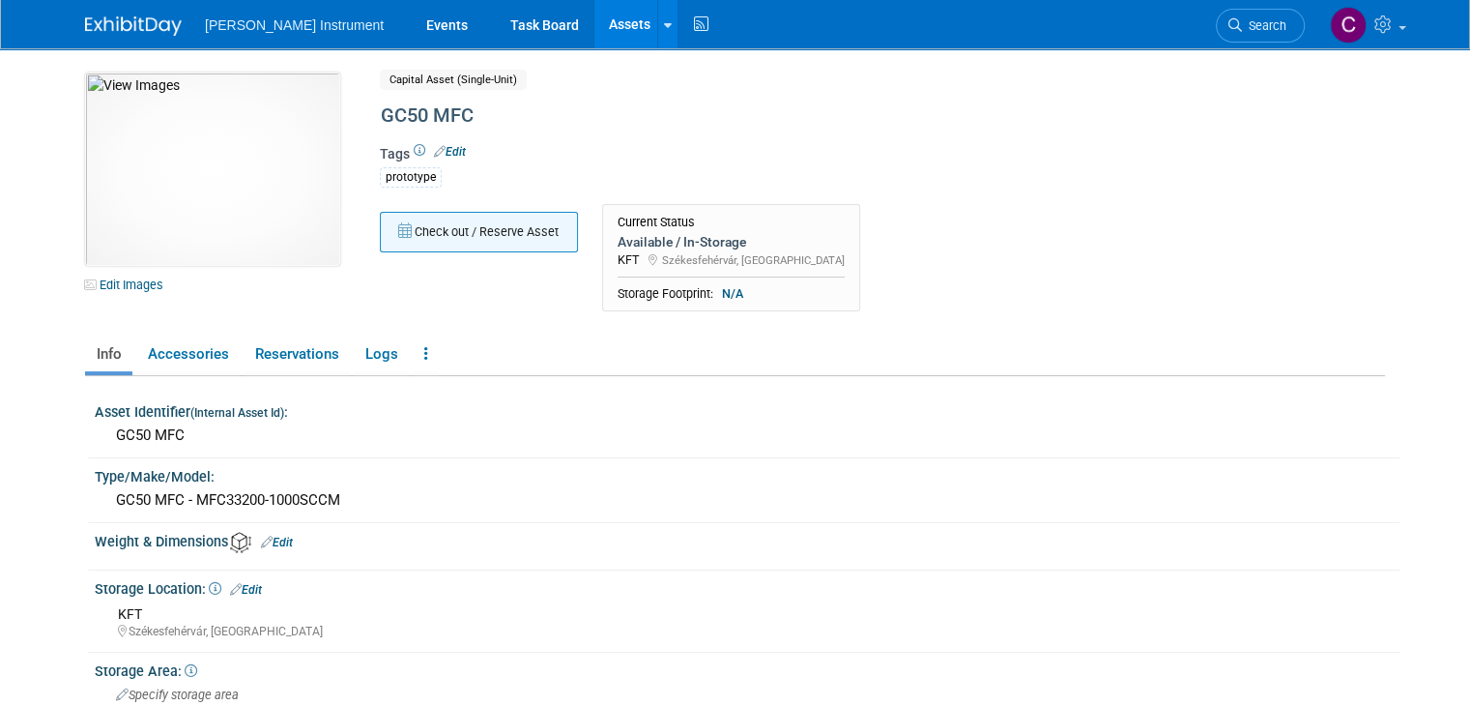
click at [483, 245] on button "Check out / Reserve Asset" at bounding box center [479, 232] width 198 height 41
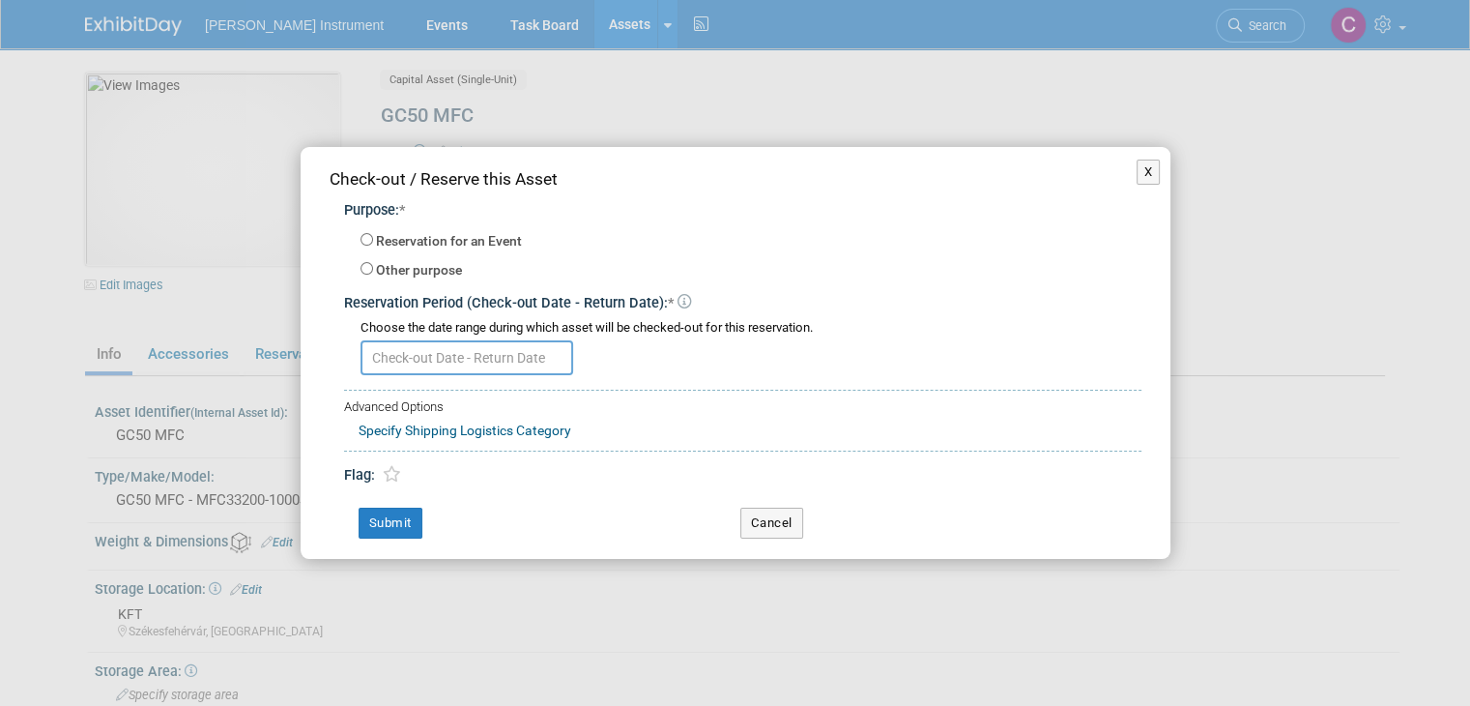
click at [461, 245] on label "Reservation for an Event" at bounding box center [449, 241] width 146 height 19
click at [373, 245] on input "Reservation for an Event" at bounding box center [367, 239] width 13 height 13
radio input "true"
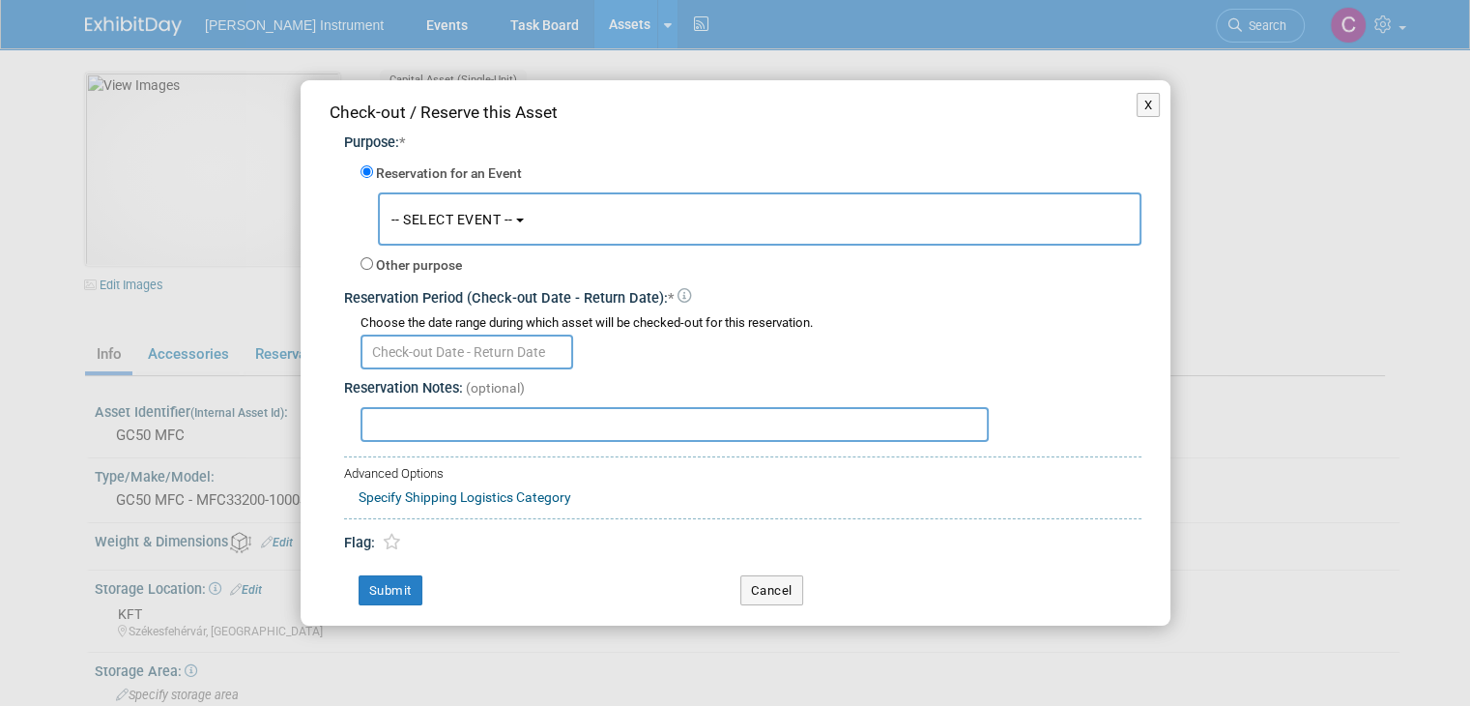
click at [458, 235] on button "-- SELECT EVENT --" at bounding box center [760, 218] width 764 height 53
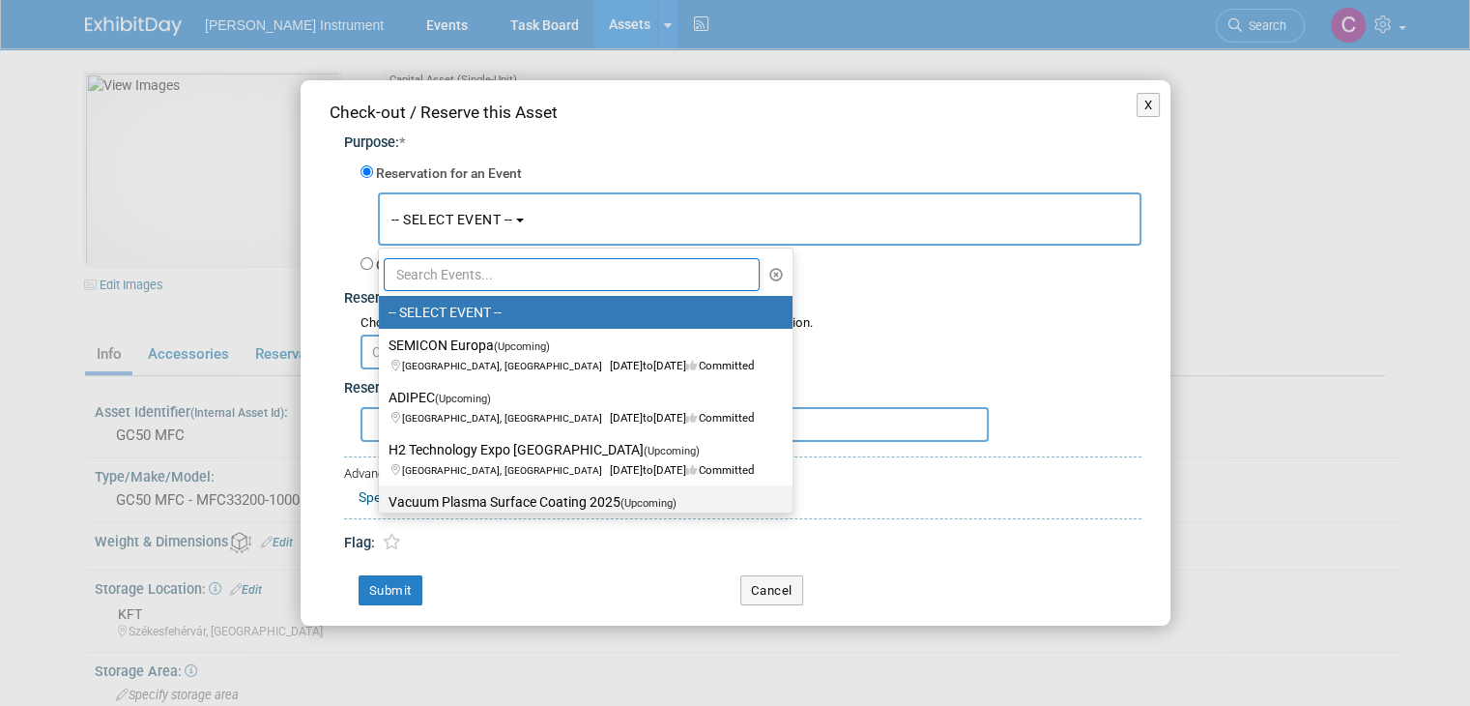
click at [418, 499] on label "Vacuum Plasma Surface Coating 2025 (Upcoming) Oct 13, 2025 to Oct 16, 2025 Comm…" at bounding box center [581, 511] width 385 height 44
click at [382, 499] on input "Vacuum Plasma Surface Coating 2025 (Upcoming) Oct 13, 2025 to Oct 16, 2025 Comm…" at bounding box center [375, 502] width 13 height 13
select select "11150663"
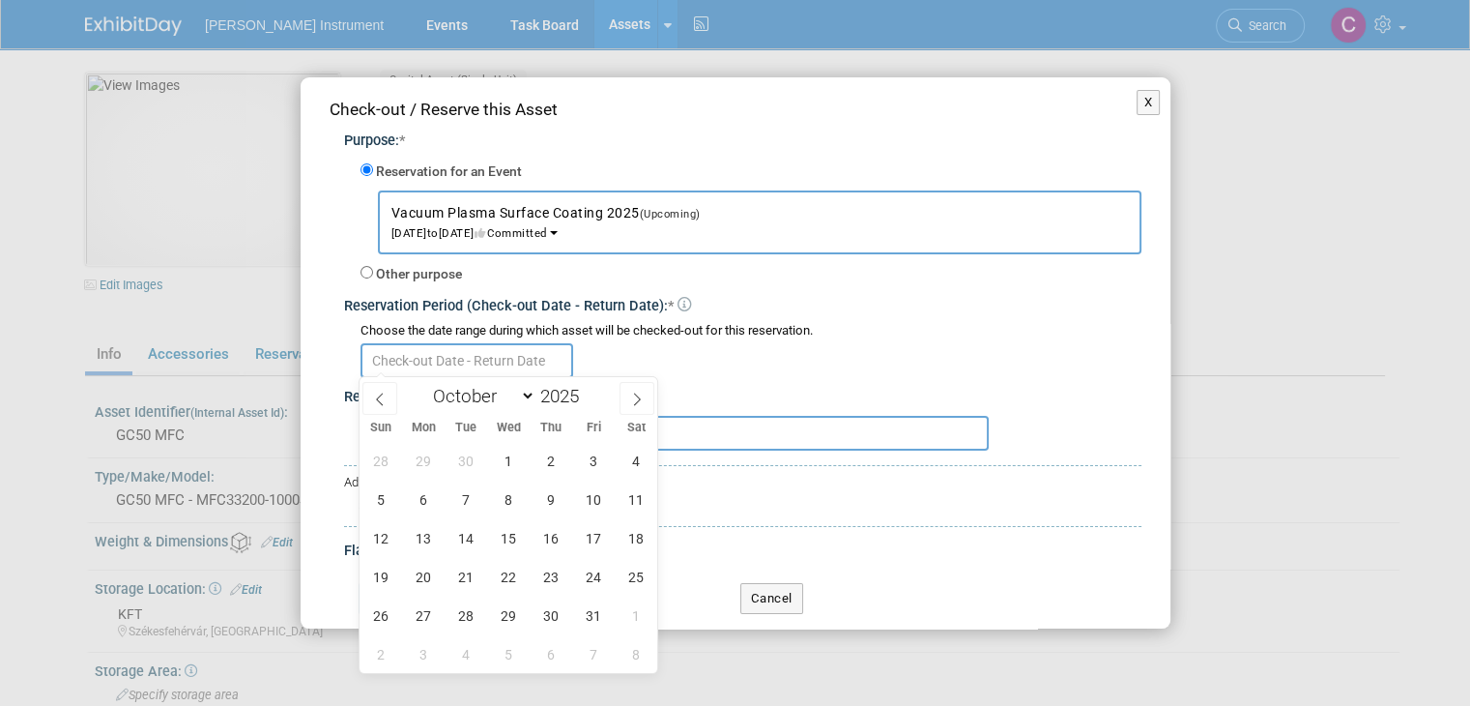
click at [495, 363] on input "text" at bounding box center [467, 360] width 213 height 35
click at [430, 470] on span "29" at bounding box center [424, 461] width 38 height 38
type input "Sep 29, 2025"
click at [661, 340] on div at bounding box center [751, 359] width 781 height 38
click at [508, 368] on input "text" at bounding box center [467, 360] width 213 height 35
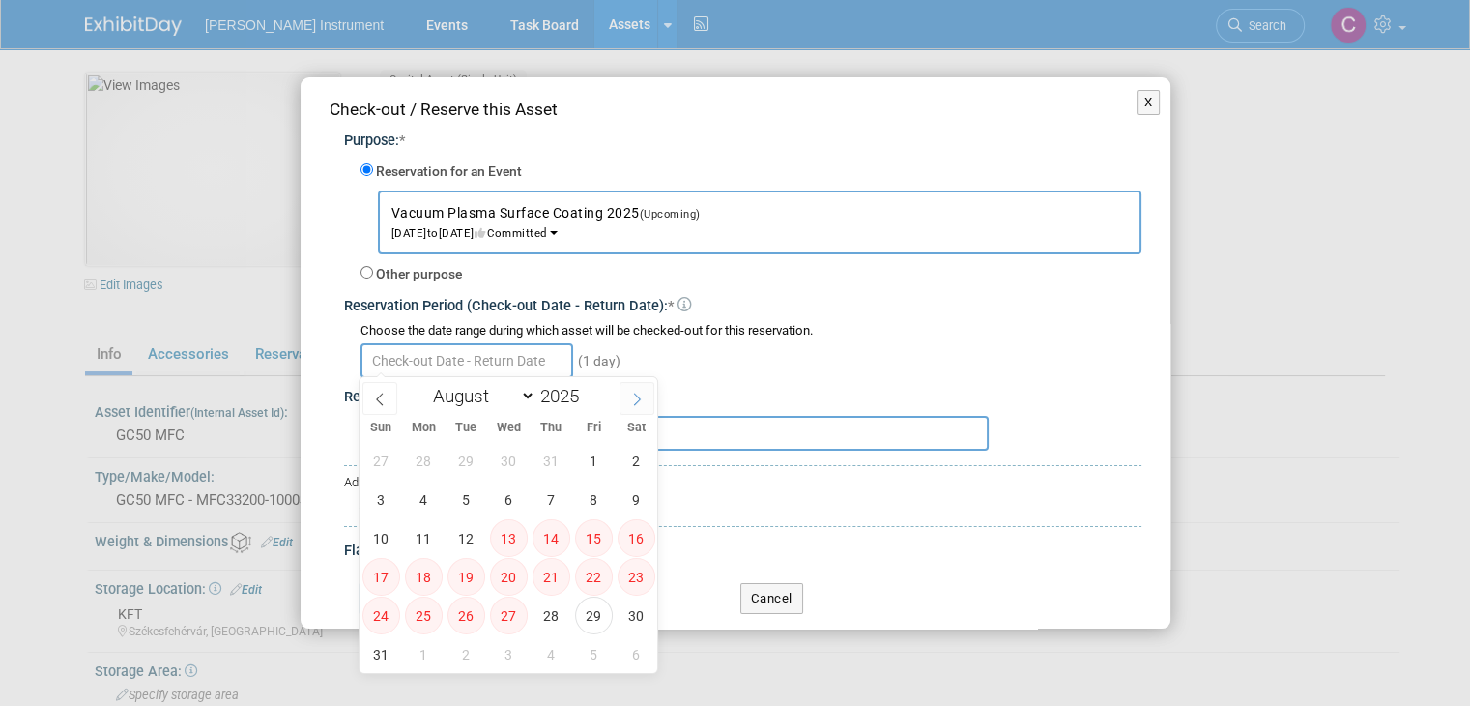
click at [630, 397] on icon at bounding box center [637, 400] width 14 height 14
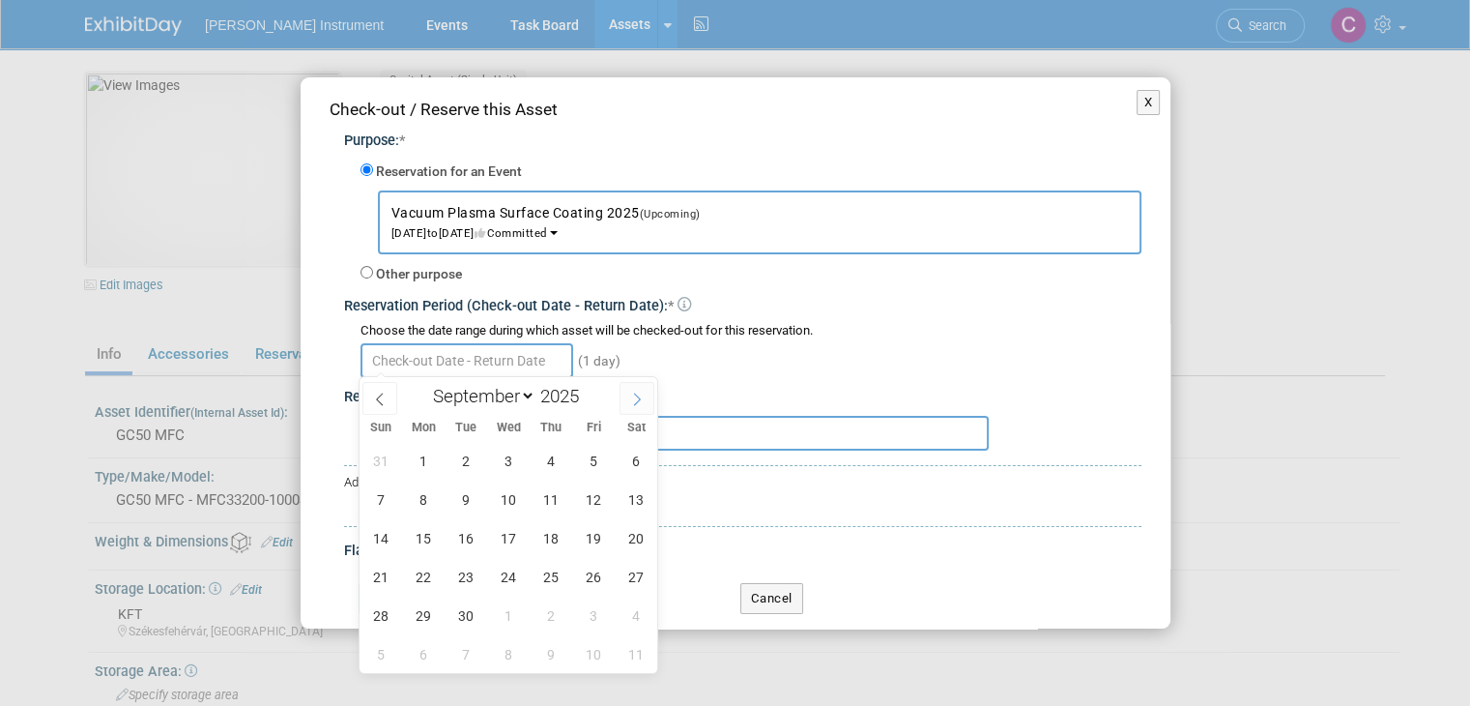
click at [630, 397] on icon at bounding box center [637, 400] width 14 height 14
click at [393, 409] on span at bounding box center [380, 398] width 35 height 33
select select "9"
click at [427, 581] on span "20" at bounding box center [424, 577] width 38 height 38
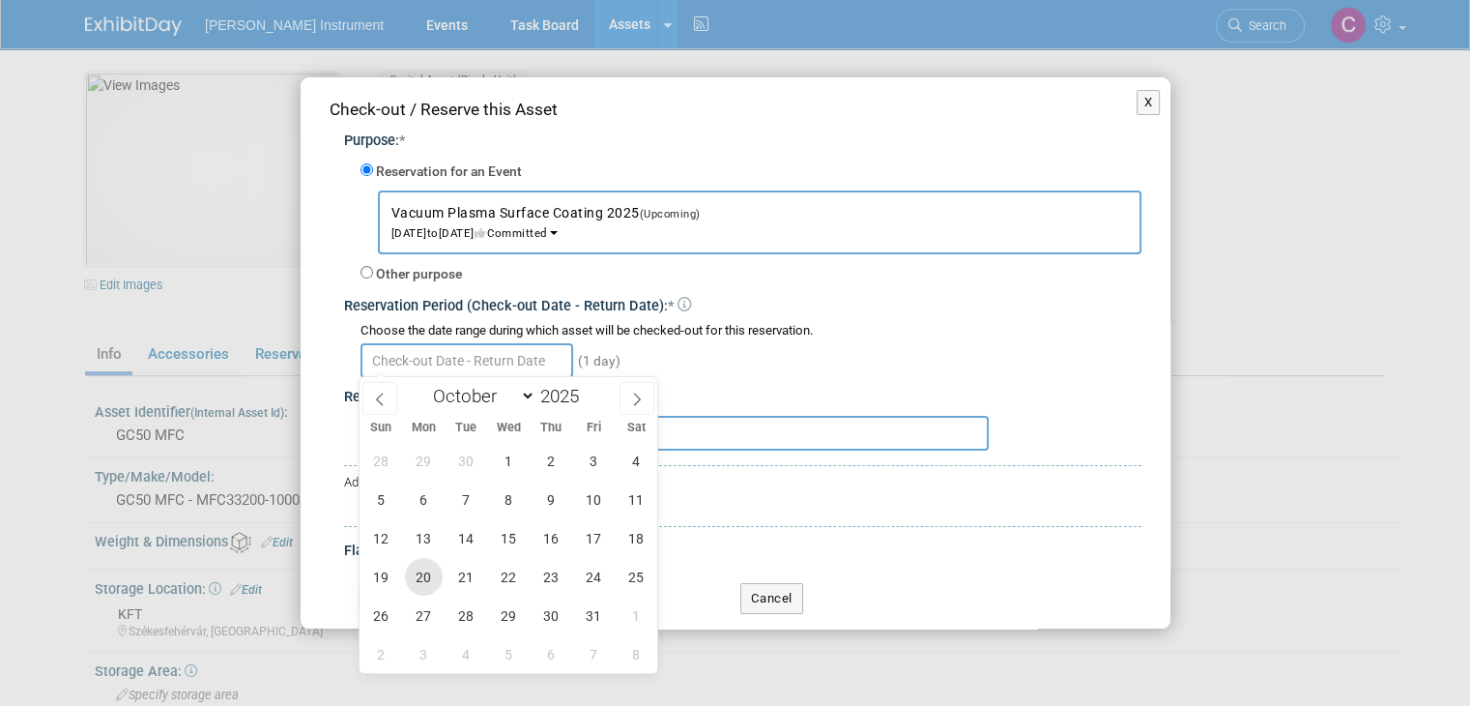
type input "Oct 20, 2025"
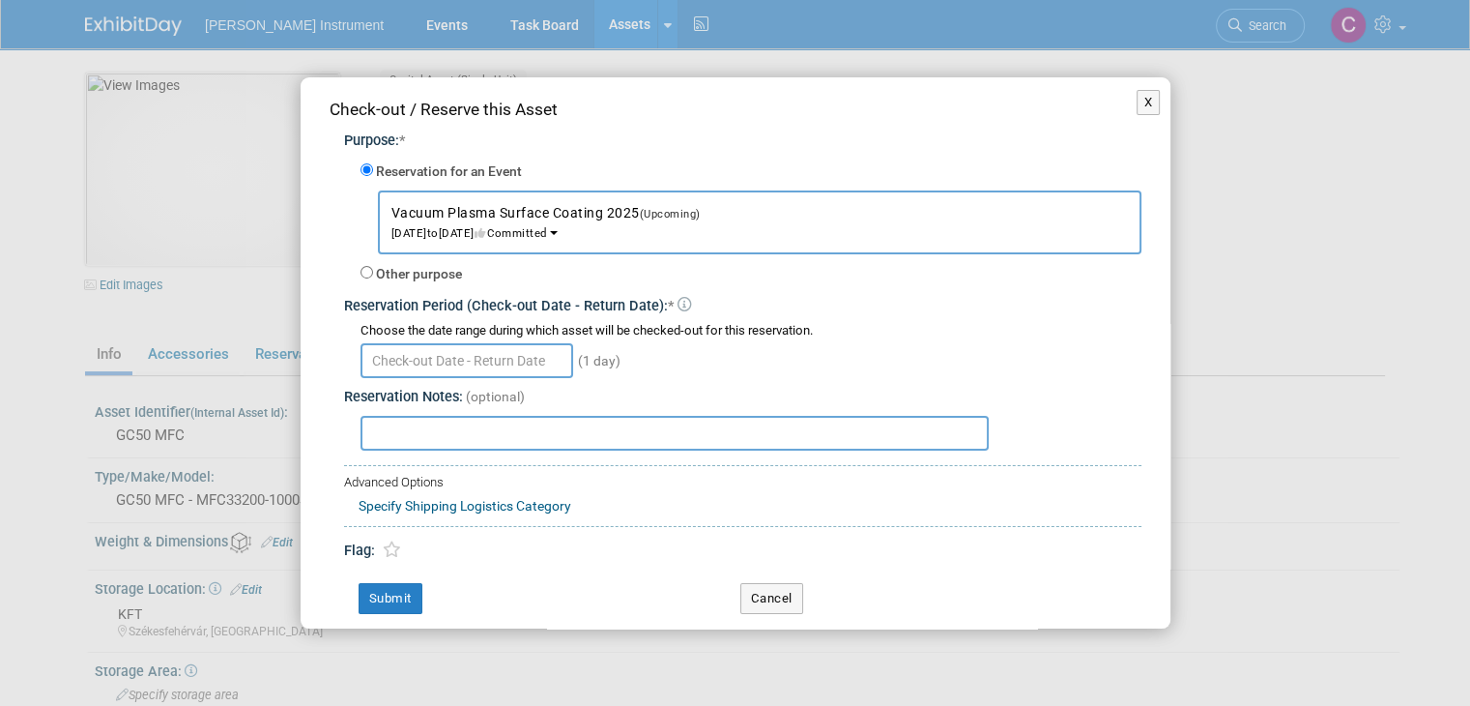
click at [866, 369] on div "(1 day)" at bounding box center [751, 359] width 781 height 38
click at [414, 601] on button "Submit" at bounding box center [391, 598] width 64 height 31
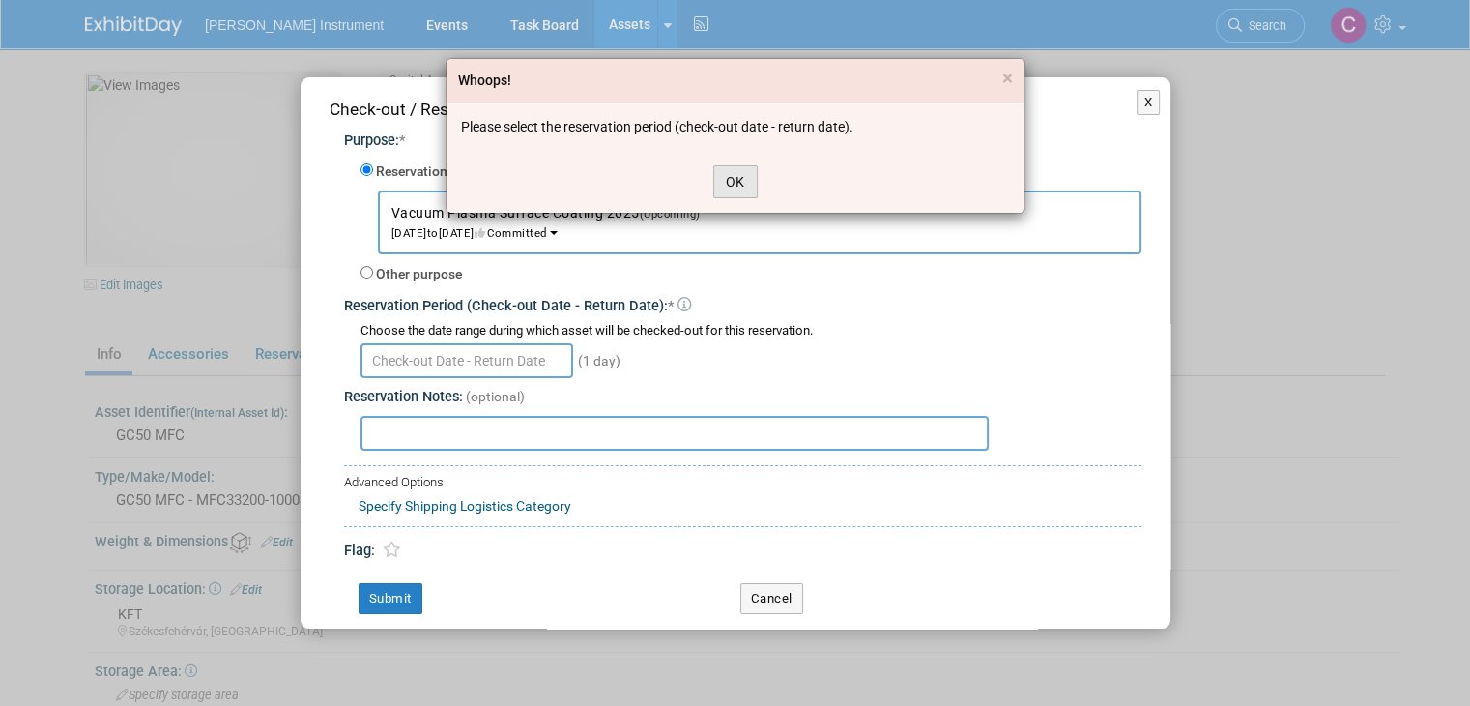
click at [744, 183] on button "OK" at bounding box center [735, 181] width 44 height 33
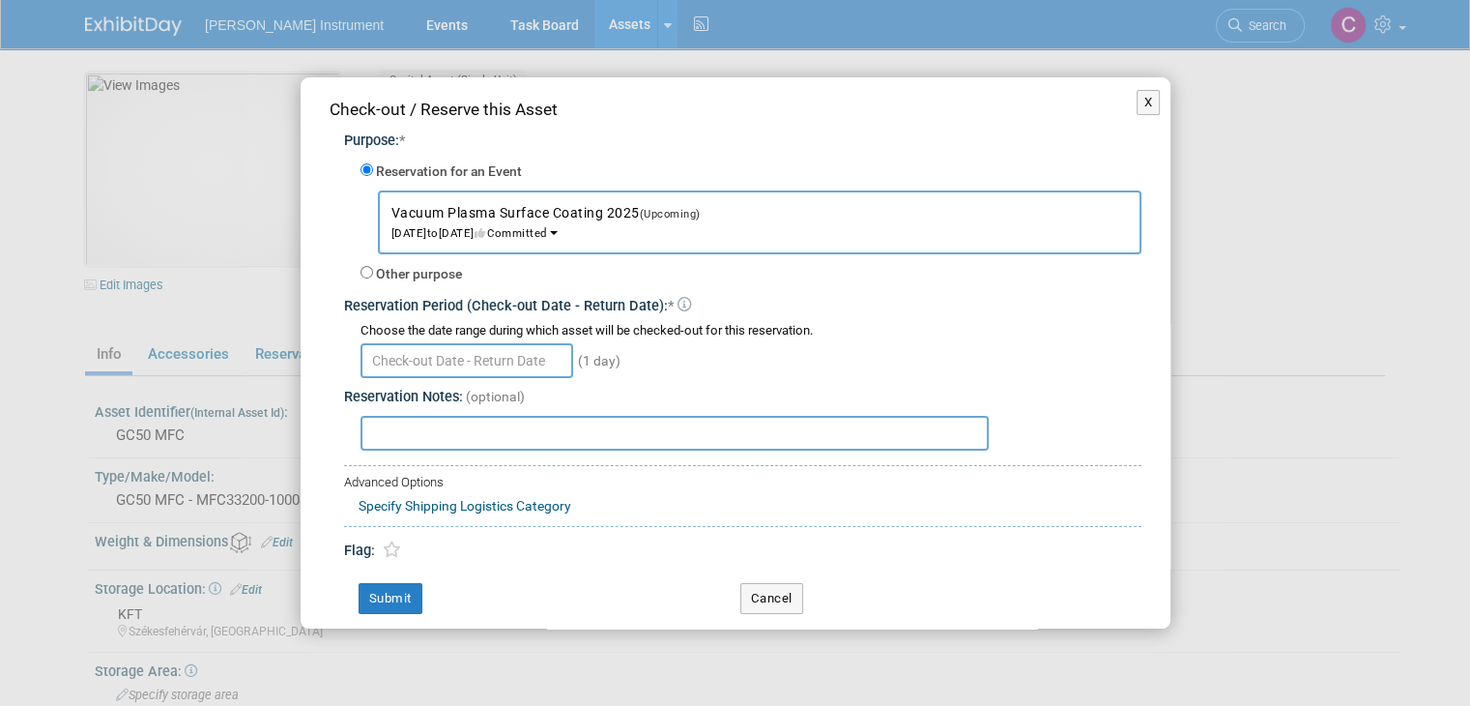
click at [490, 358] on input "text" at bounding box center [467, 360] width 213 height 35
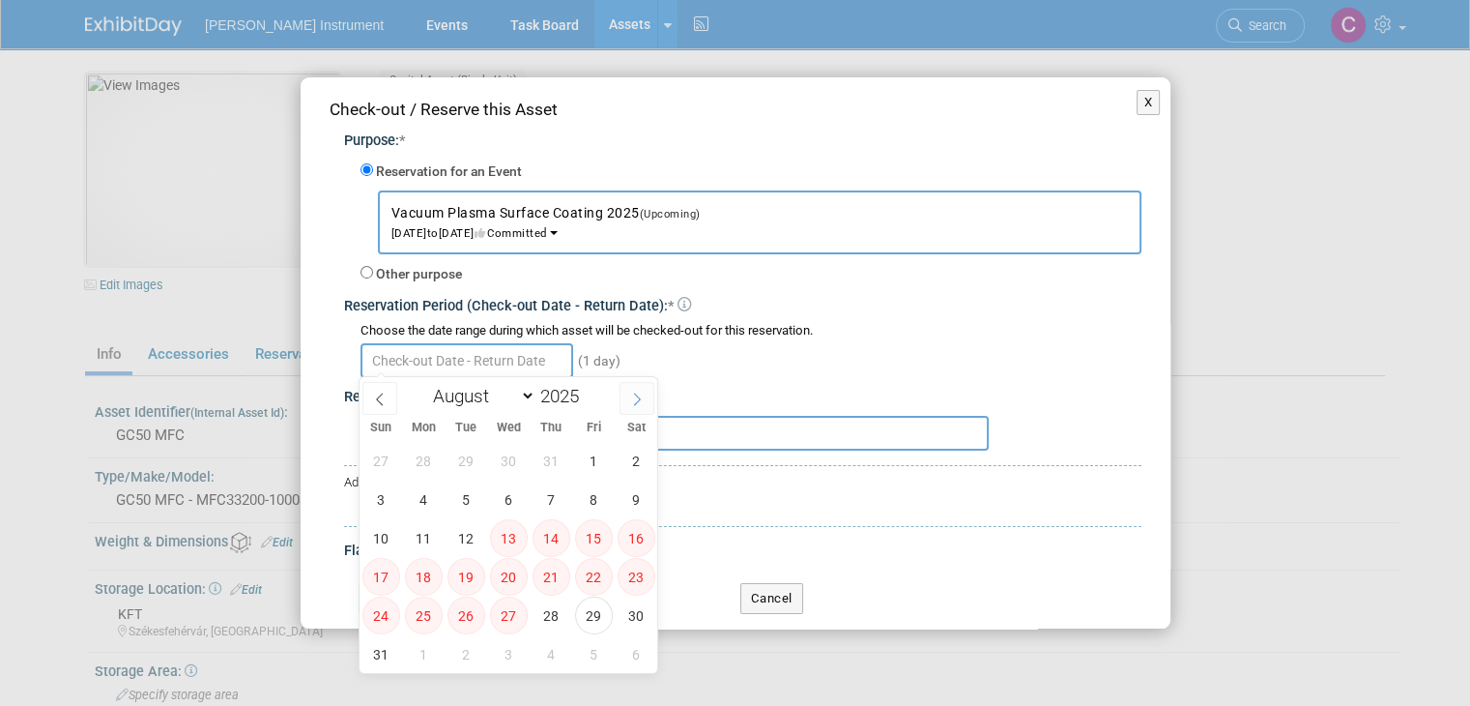
click at [628, 399] on span at bounding box center [637, 398] width 35 height 33
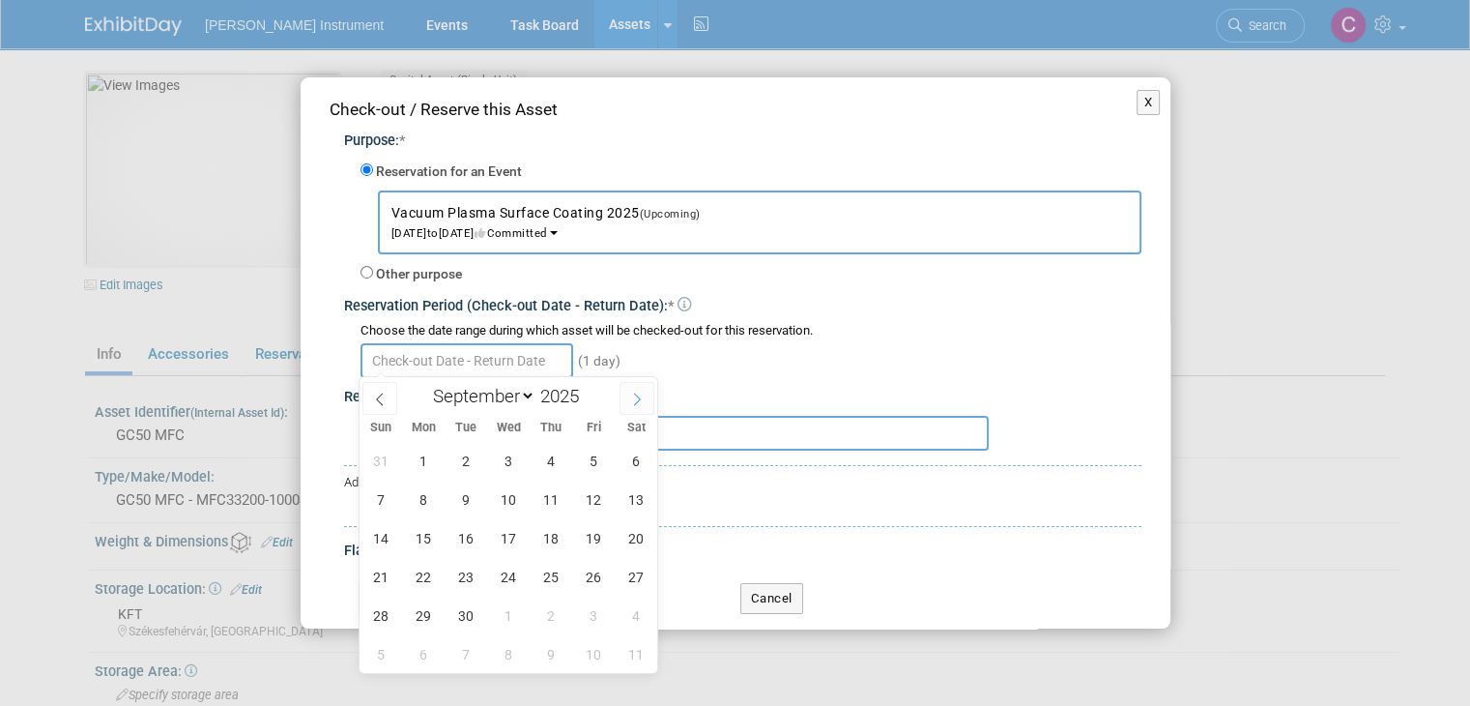
click at [628, 399] on span at bounding box center [637, 398] width 35 height 33
select select "9"
click at [439, 457] on span "29" at bounding box center [424, 461] width 38 height 38
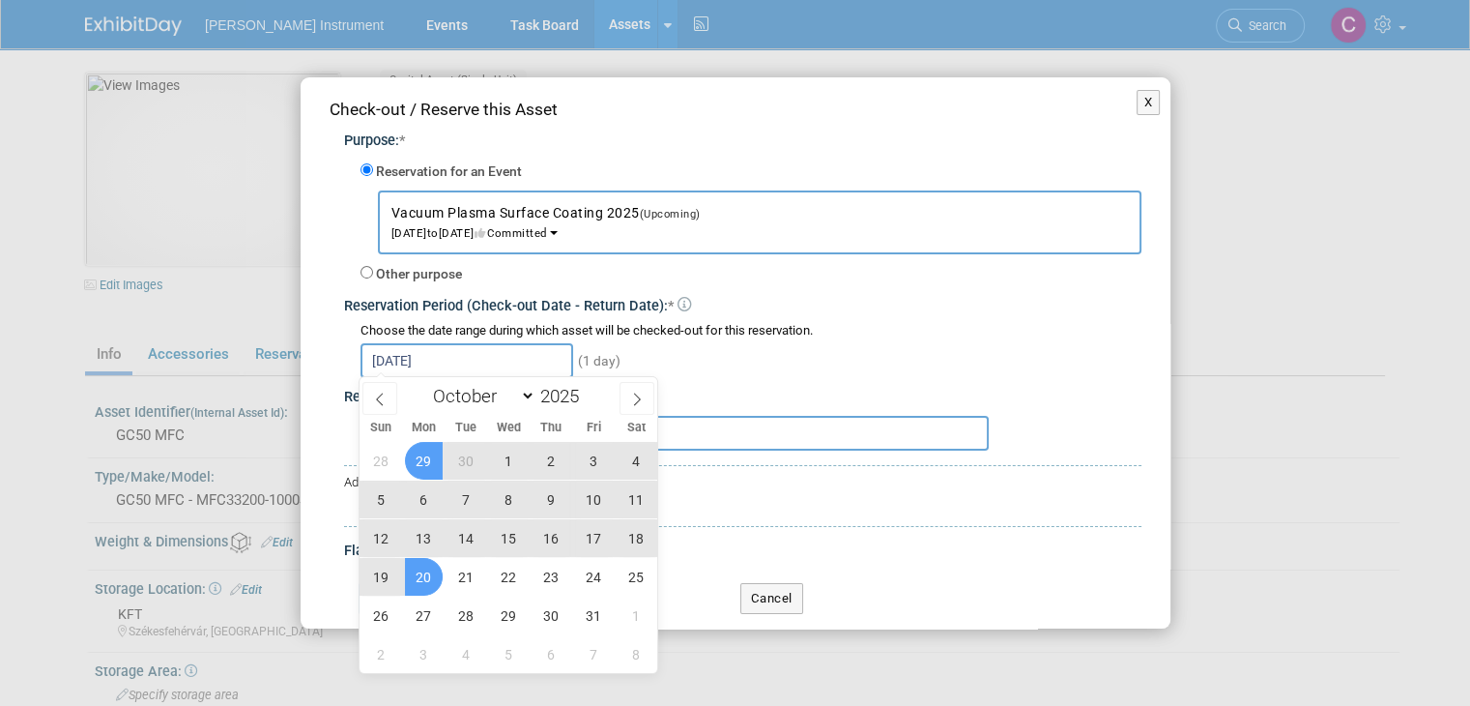
click at [421, 581] on span "20" at bounding box center [424, 577] width 38 height 38
type input "Sep 29, 2025 to Oct 20, 2025"
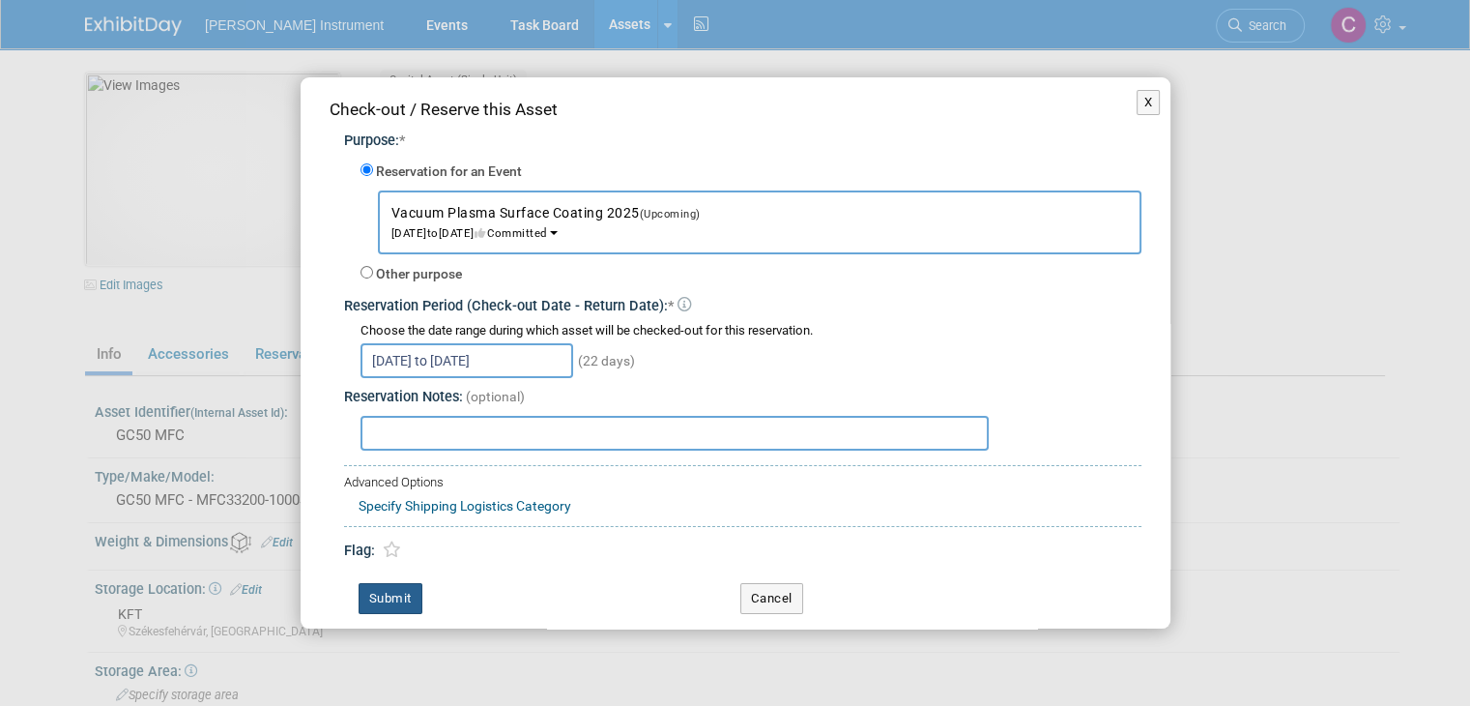
click at [402, 593] on button "Submit" at bounding box center [391, 598] width 64 height 31
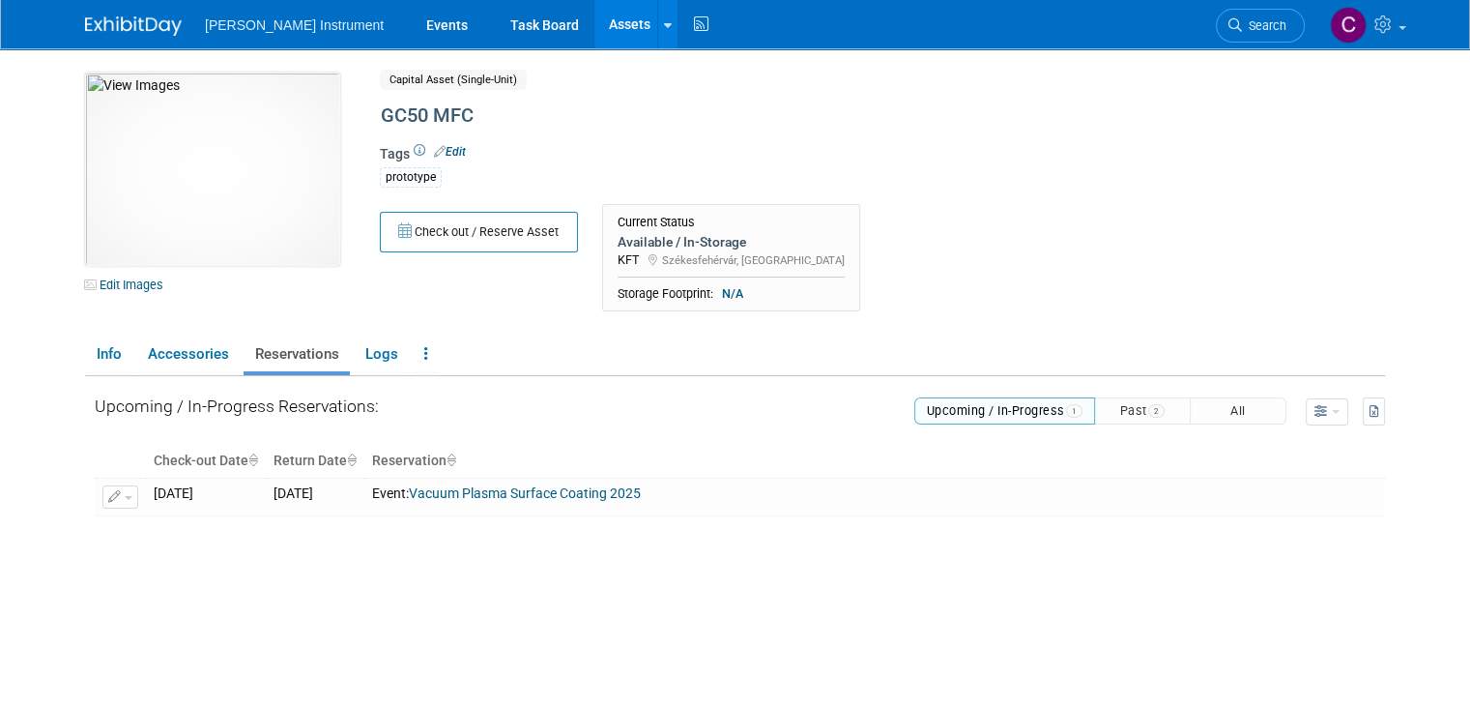
click at [595, 34] on link "Assets" at bounding box center [630, 24] width 71 height 48
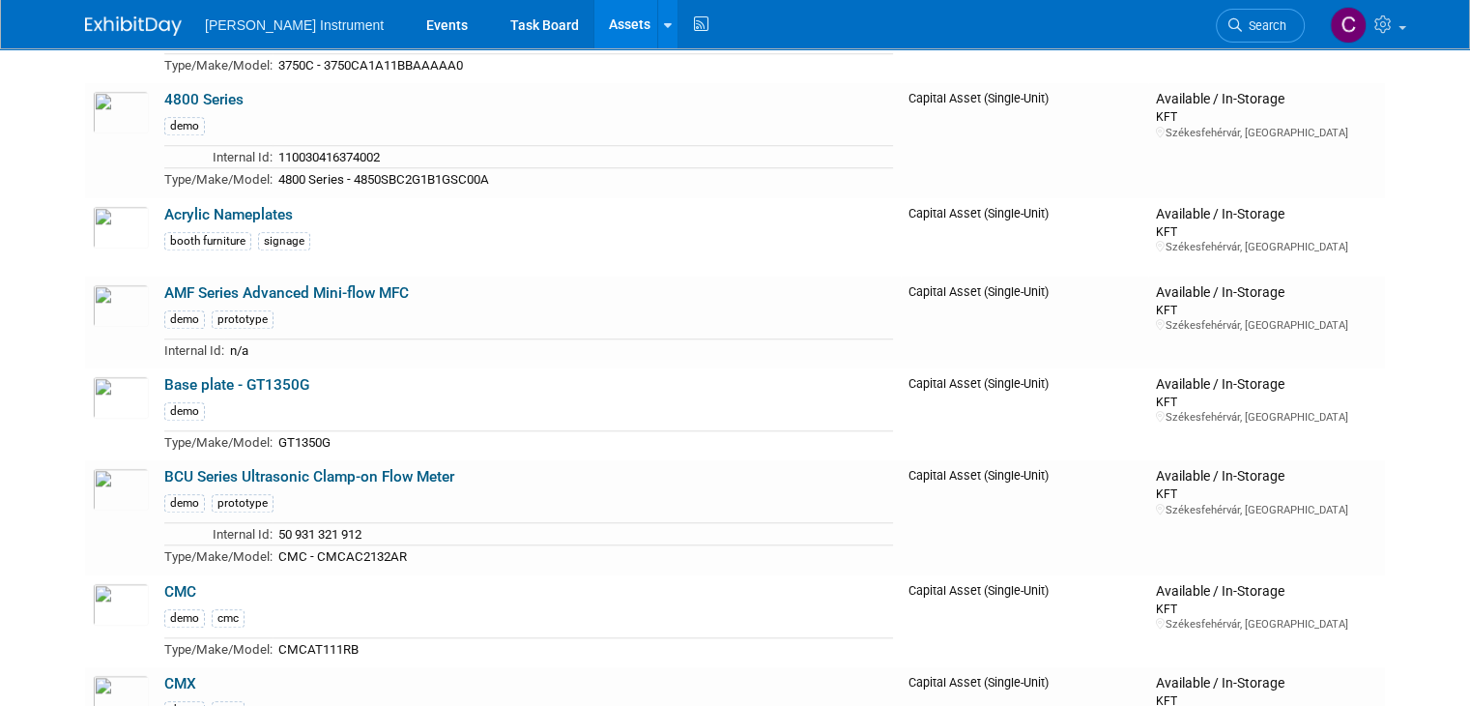
scroll to position [1740, 0]
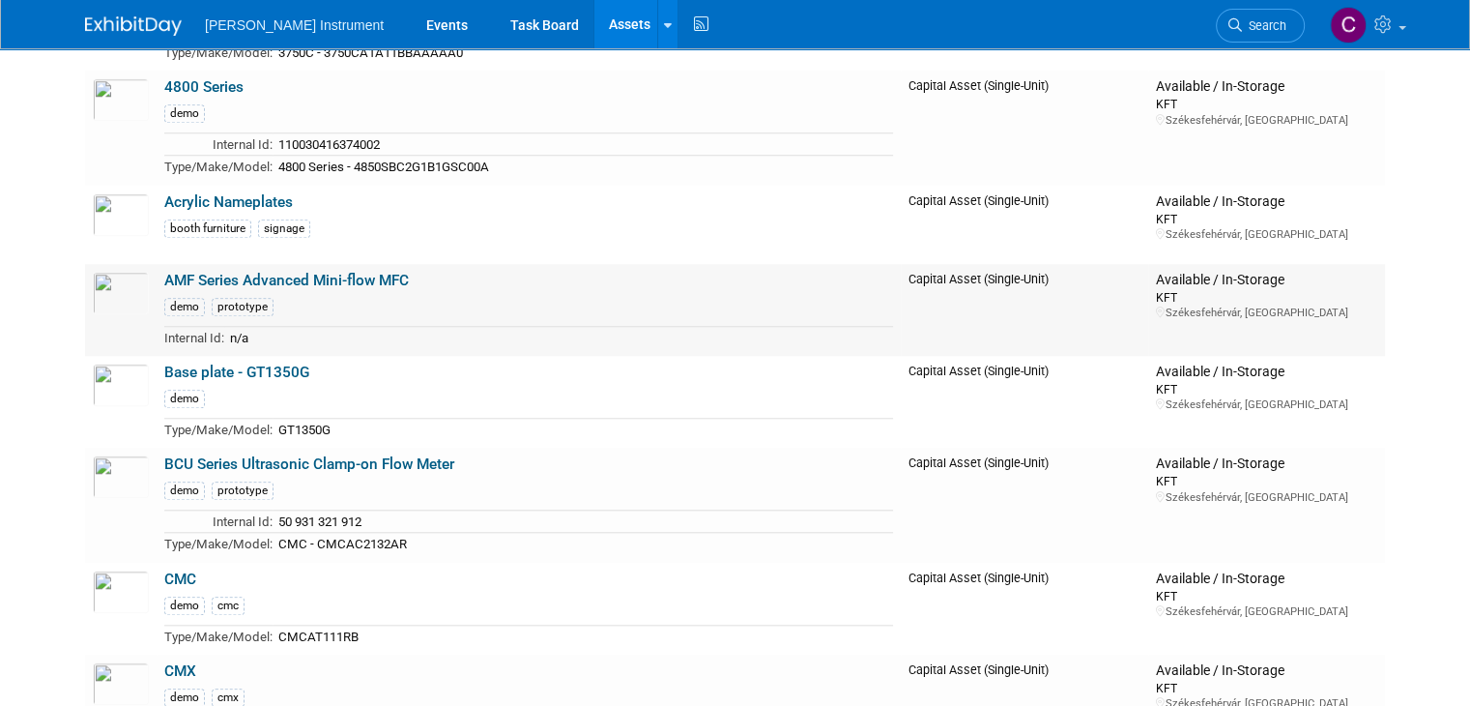
click at [182, 272] on link "AMF Series Advanced Mini-flow MFC" at bounding box center [286, 280] width 245 height 17
click at [328, 273] on link "AMF Series Advanced Mini-flow MFC" at bounding box center [286, 280] width 245 height 17
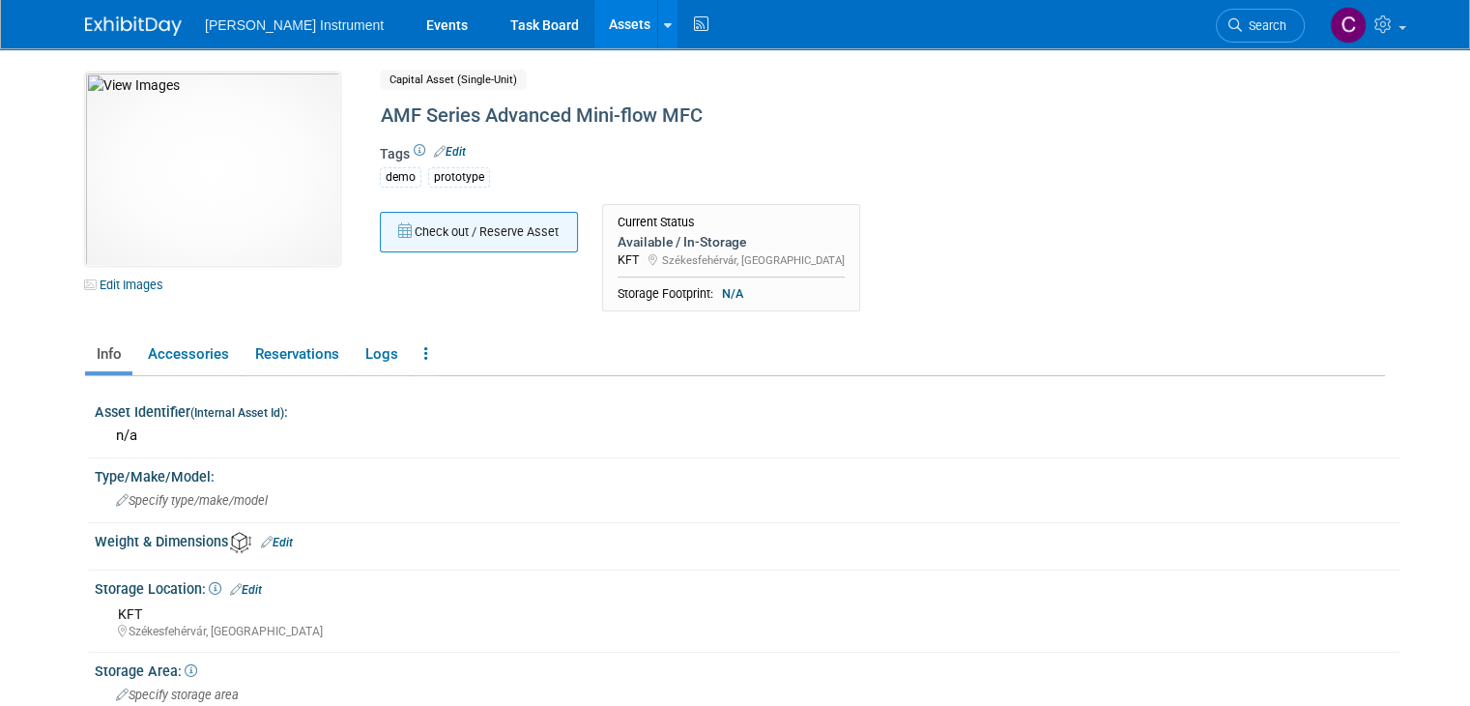
click at [417, 237] on button "Check out / Reserve Asset" at bounding box center [479, 232] width 198 height 41
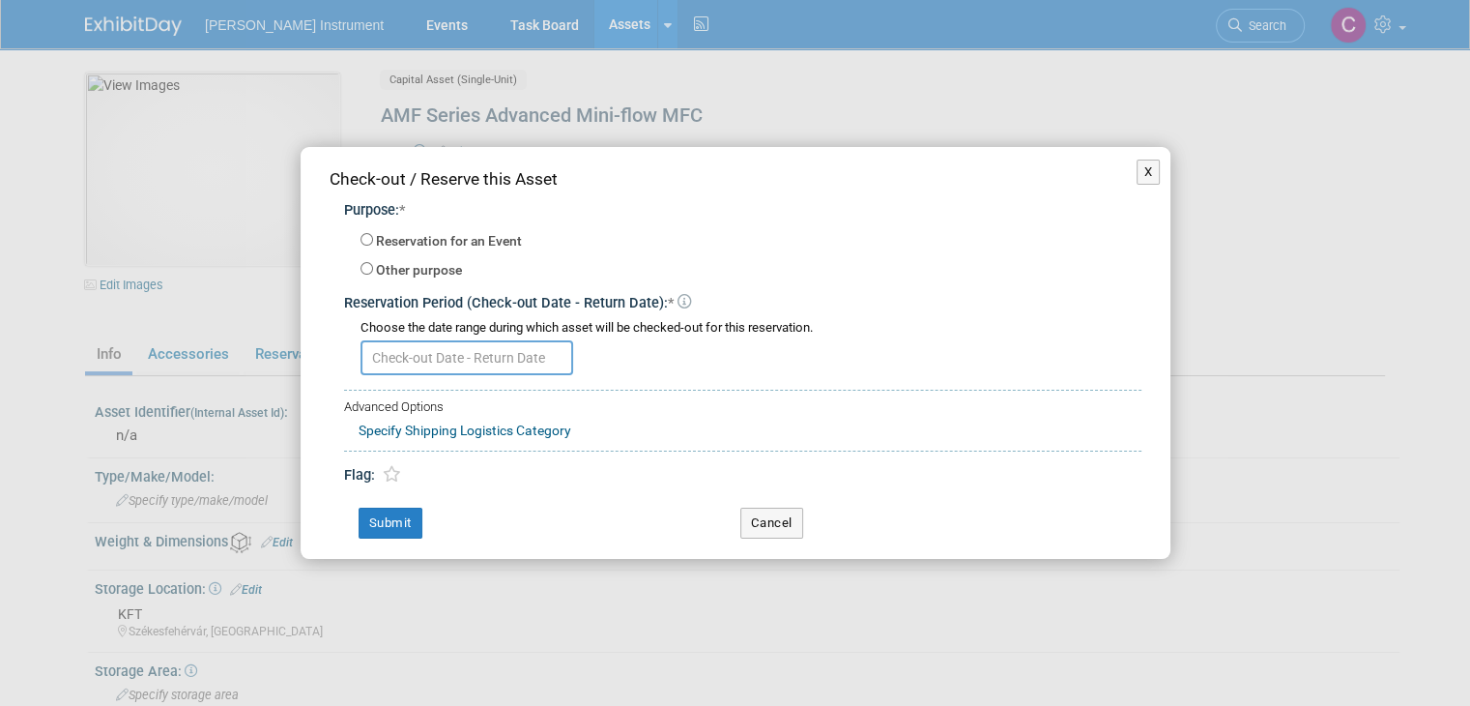
click at [417, 237] on label "Reservation for an Event" at bounding box center [449, 241] width 146 height 19
click at [373, 237] on input "Reservation for an Event" at bounding box center [367, 239] width 13 height 13
radio input "true"
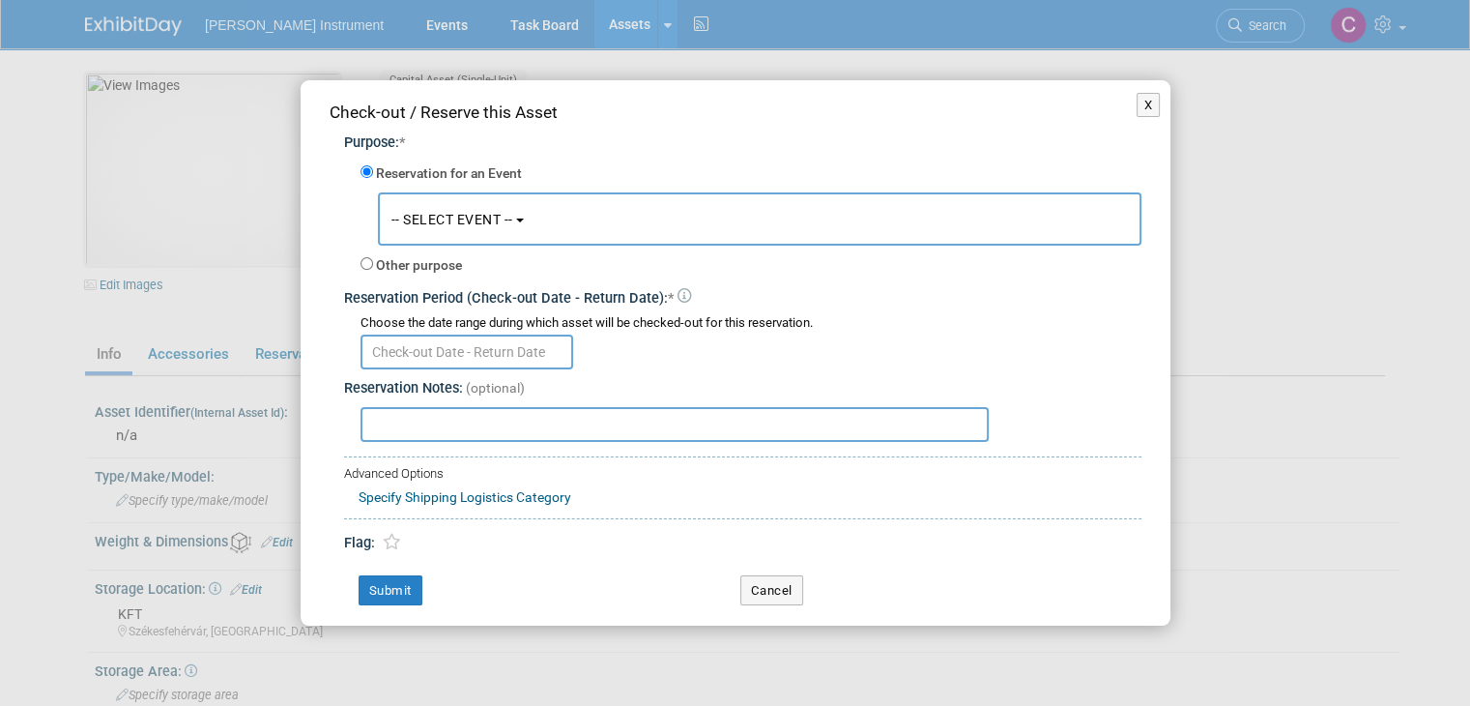
click at [447, 233] on button "-- SELECT EVENT --" at bounding box center [760, 218] width 764 height 53
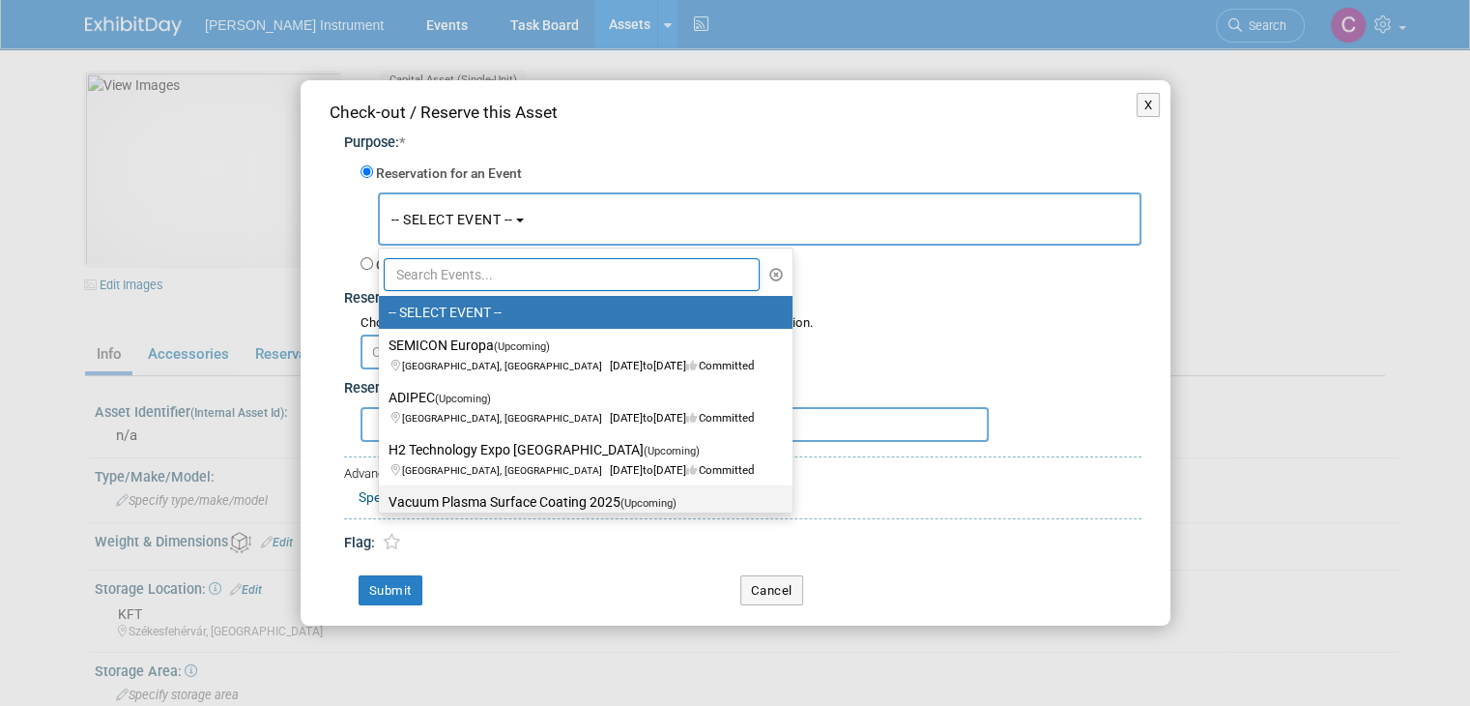
click at [464, 502] on label "Vacuum Plasma Surface Coating 2025 (Upcoming) Oct 13, 2025 to Oct 16, 2025 Comm…" at bounding box center [581, 511] width 385 height 44
click at [382, 502] on input "Vacuum Plasma Surface Coating 2025 (Upcoming) Oct 13, 2025 to Oct 16, 2025 Comm…" at bounding box center [375, 502] width 13 height 13
select select "11150663"
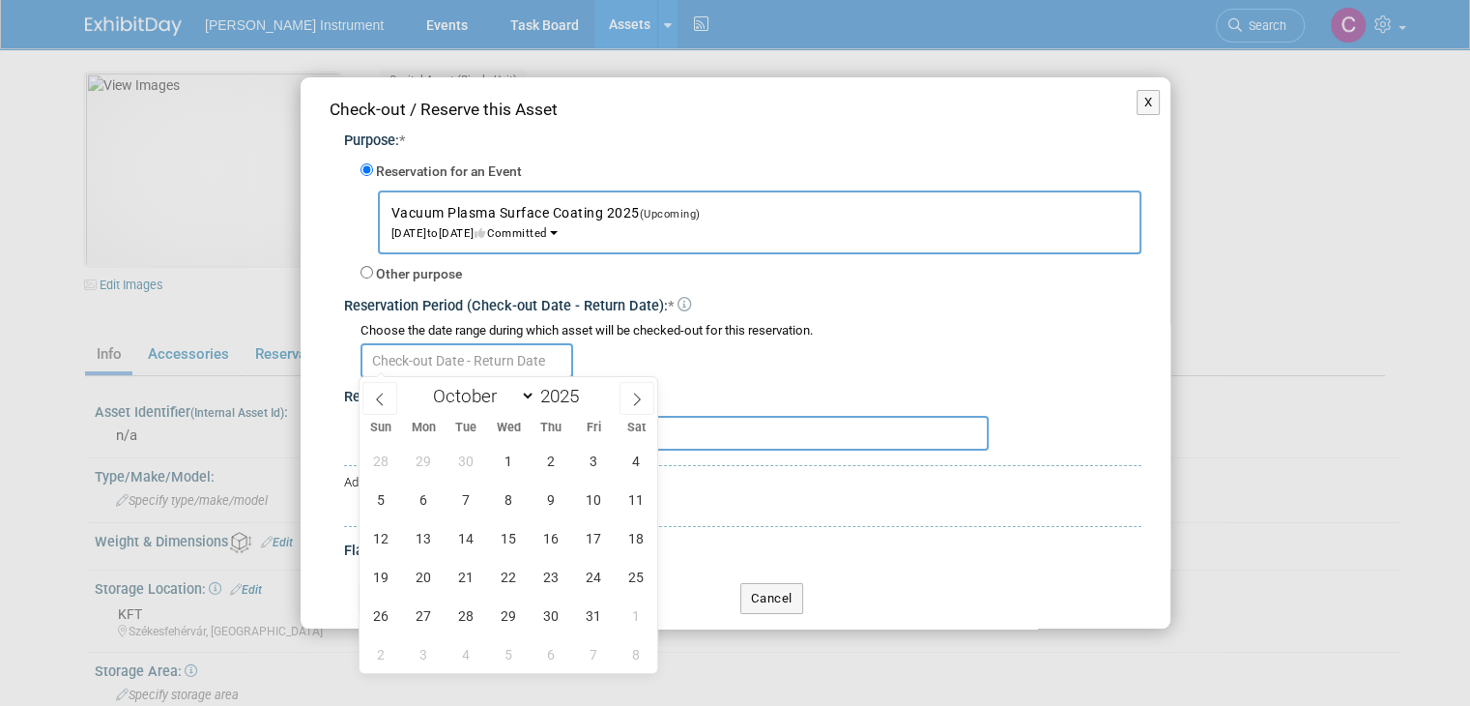
click at [428, 361] on input "text" at bounding box center [467, 360] width 213 height 35
click at [422, 450] on span "29" at bounding box center [424, 461] width 38 height 38
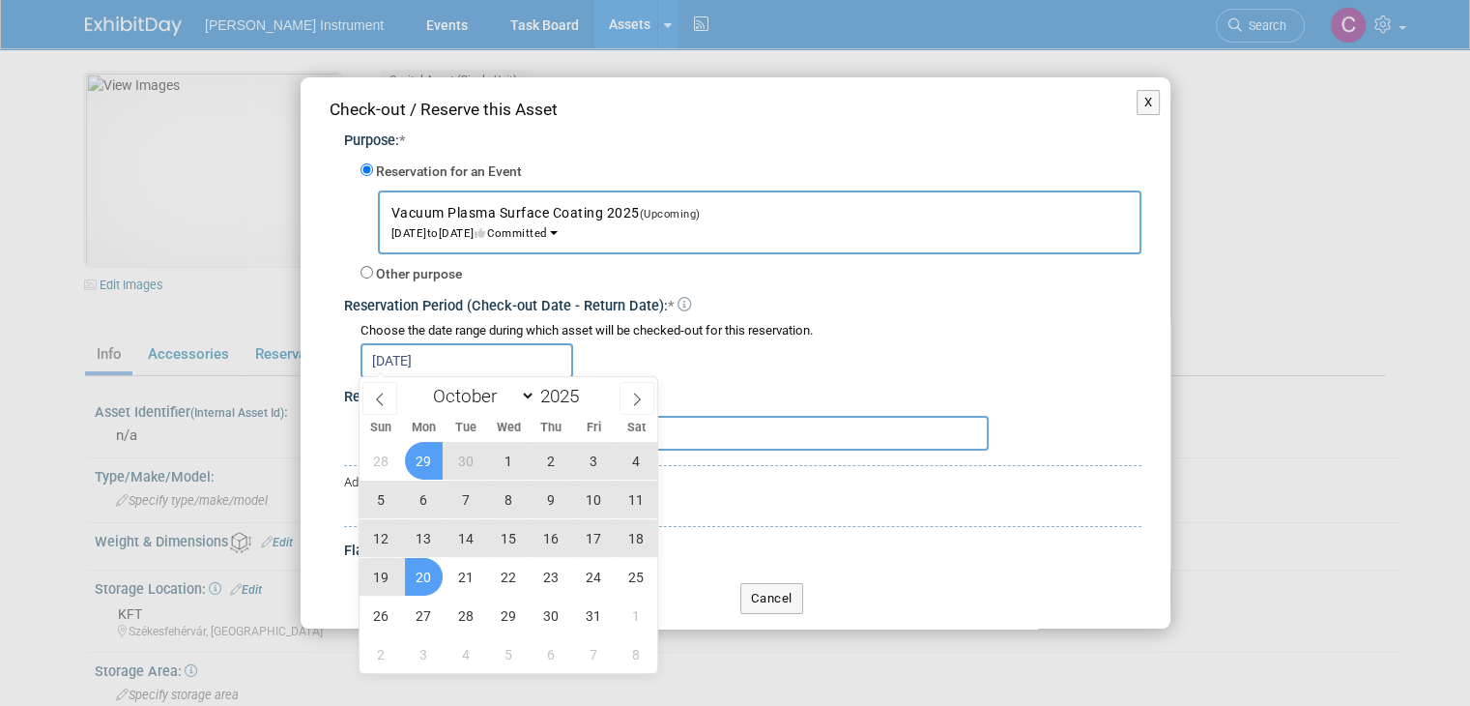
click at [421, 571] on span "20" at bounding box center [424, 577] width 38 height 38
type input "Sep 29, 2025 to Oct 20, 2025"
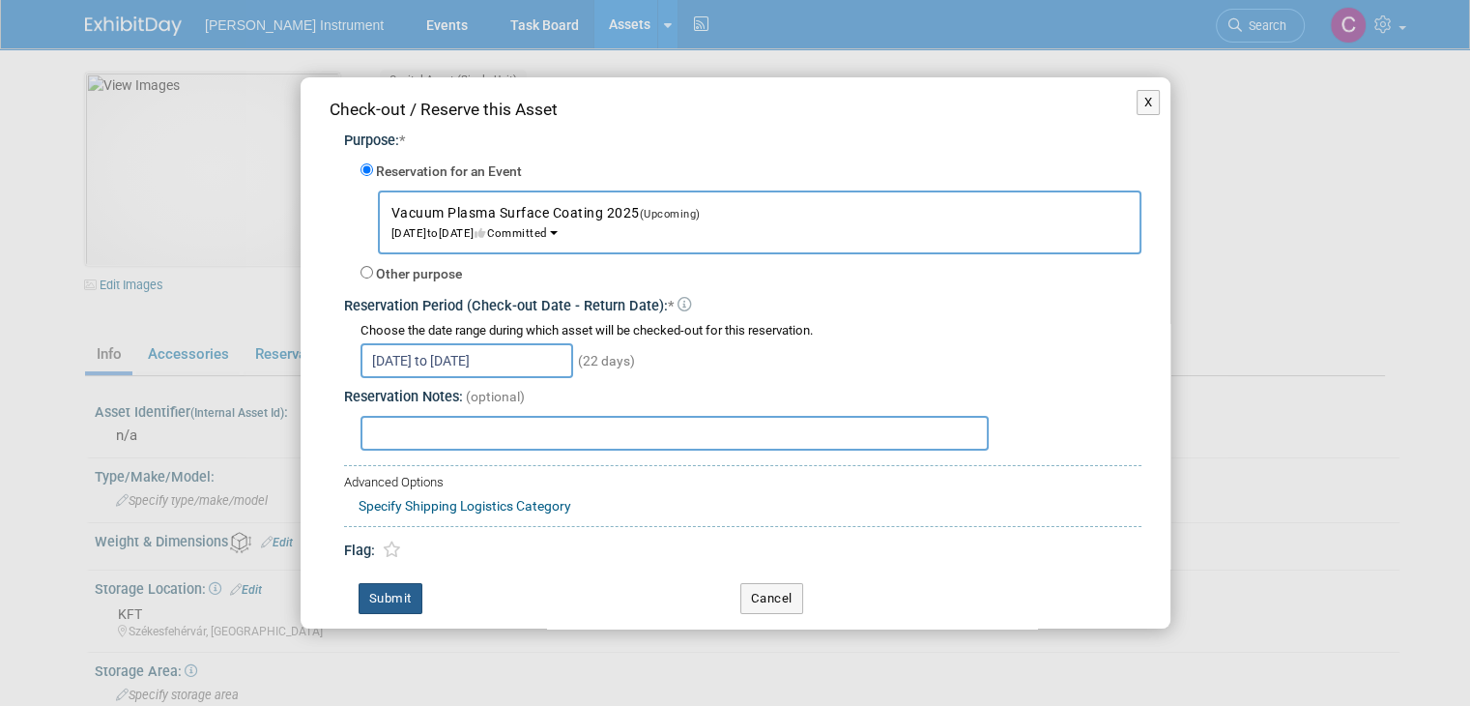
click at [402, 604] on button "Submit" at bounding box center [391, 598] width 64 height 31
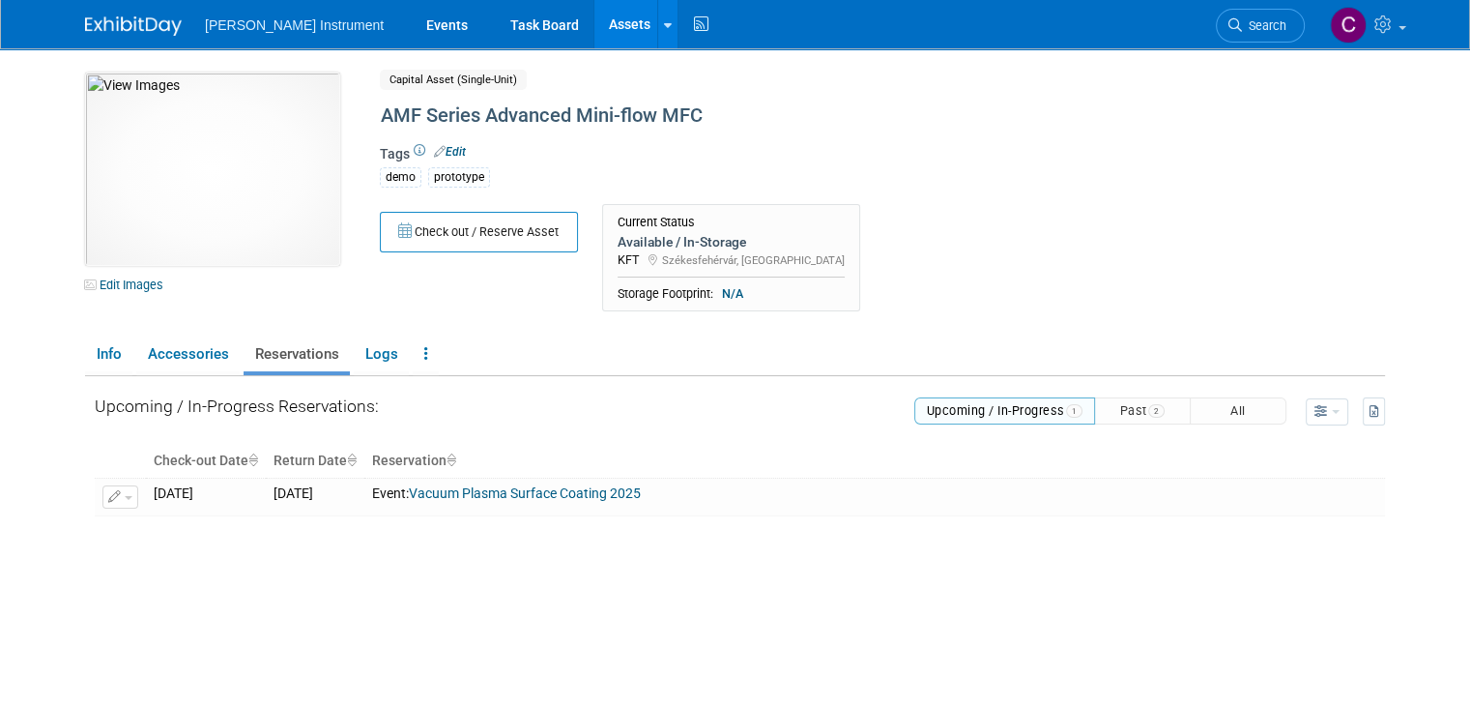
click at [595, 13] on link "Assets" at bounding box center [630, 24] width 71 height 48
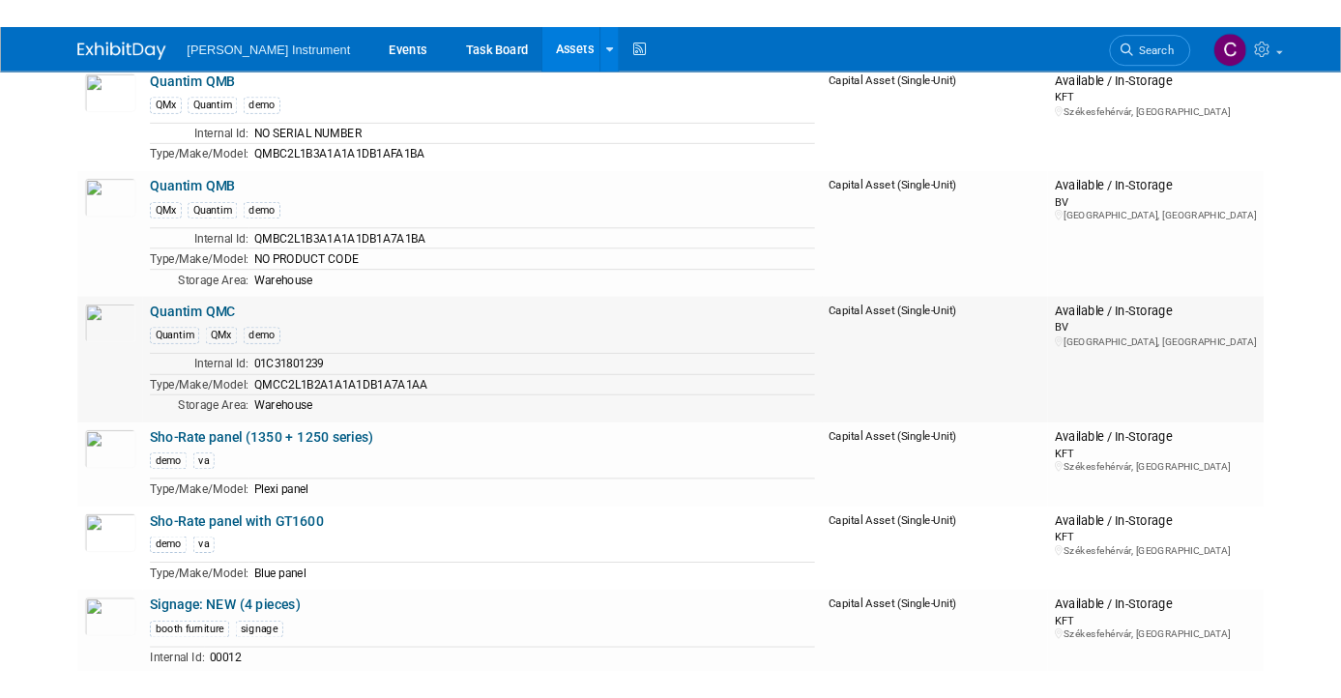
scroll to position [6477, 0]
